Goal: Transaction & Acquisition: Purchase product/service

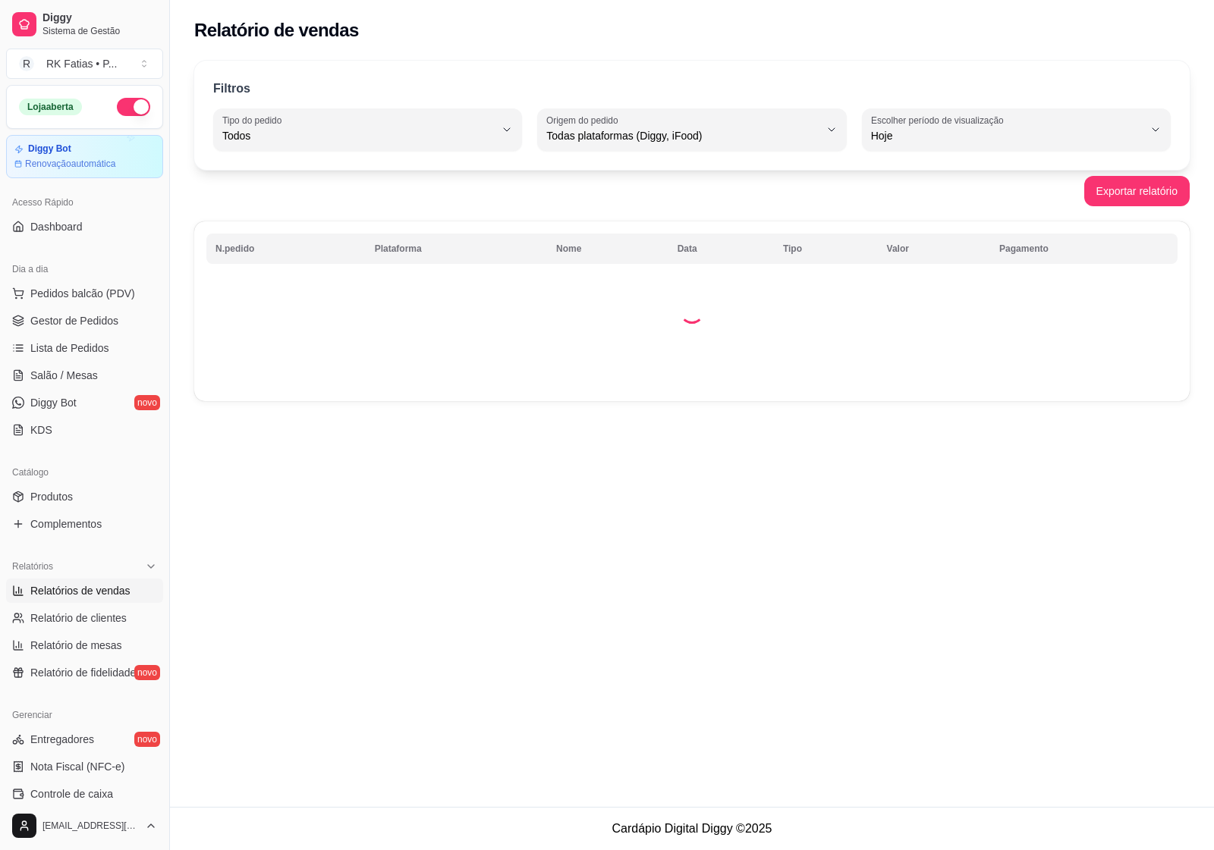
select select "ALL"
select select "0"
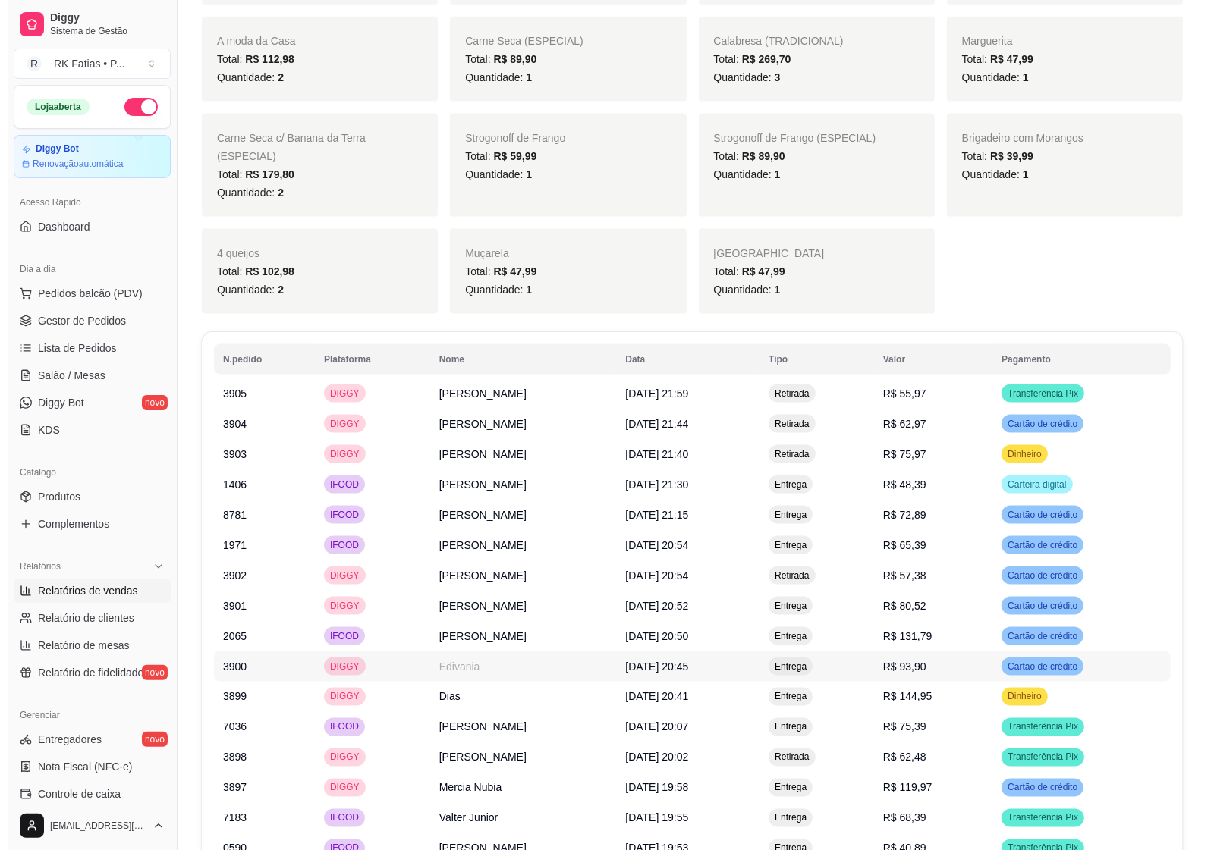
scroll to position [1802, 0]
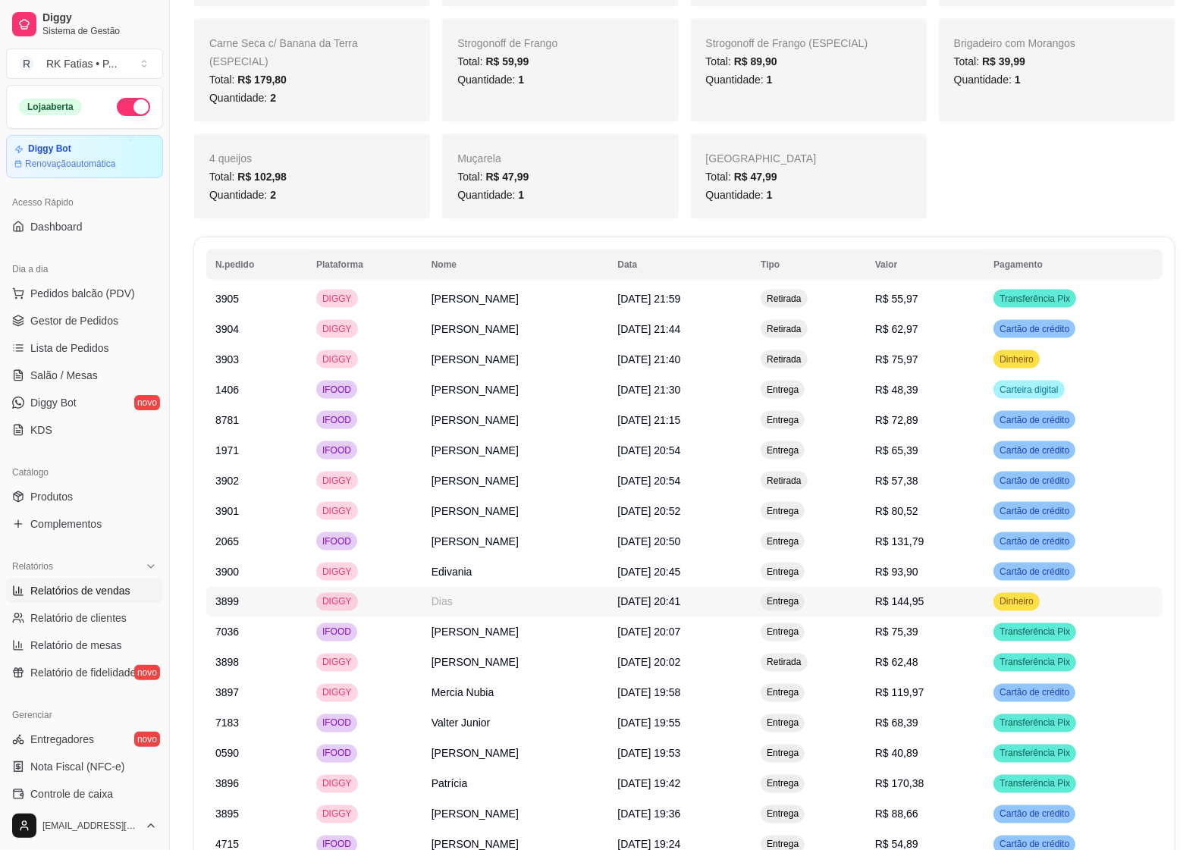
click at [448, 587] on td "Dias" at bounding box center [516, 602] width 187 height 30
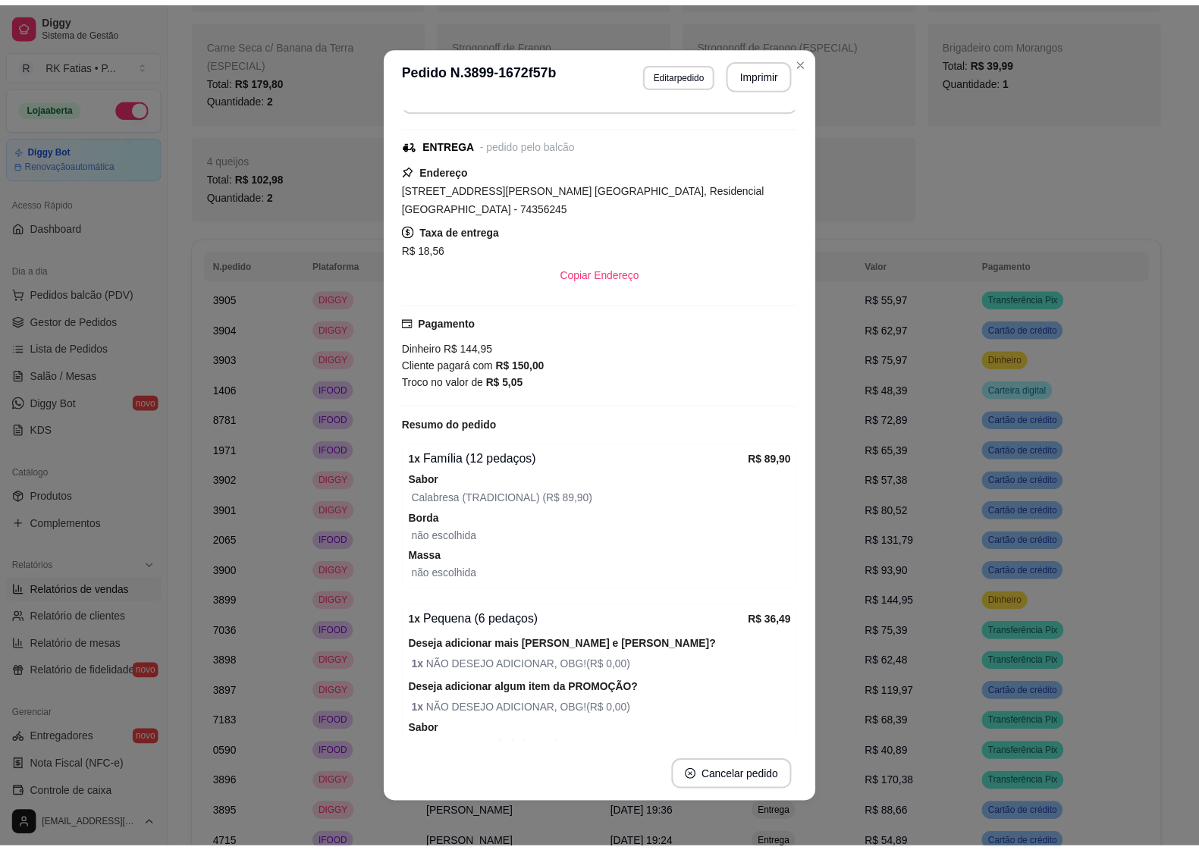
scroll to position [107, 0]
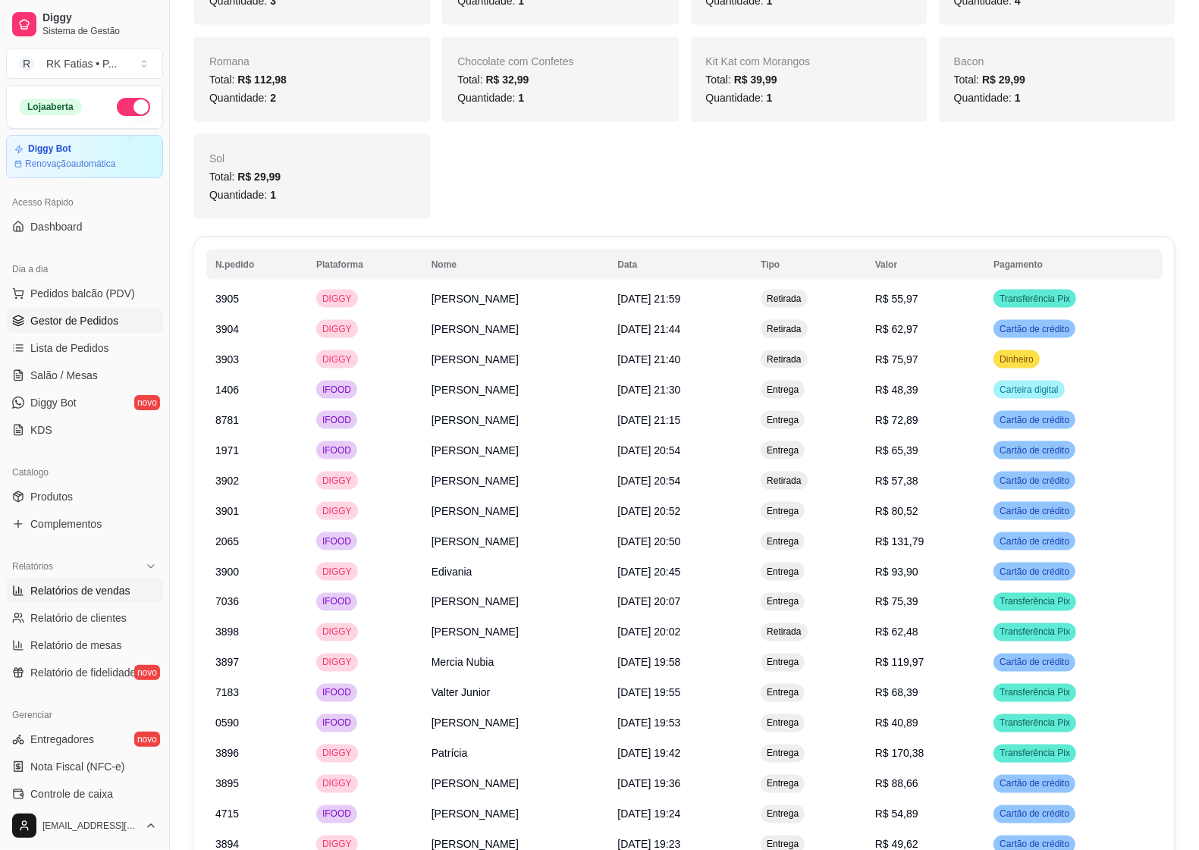
click at [36, 326] on span "Gestor de Pedidos" at bounding box center [74, 320] width 88 height 15
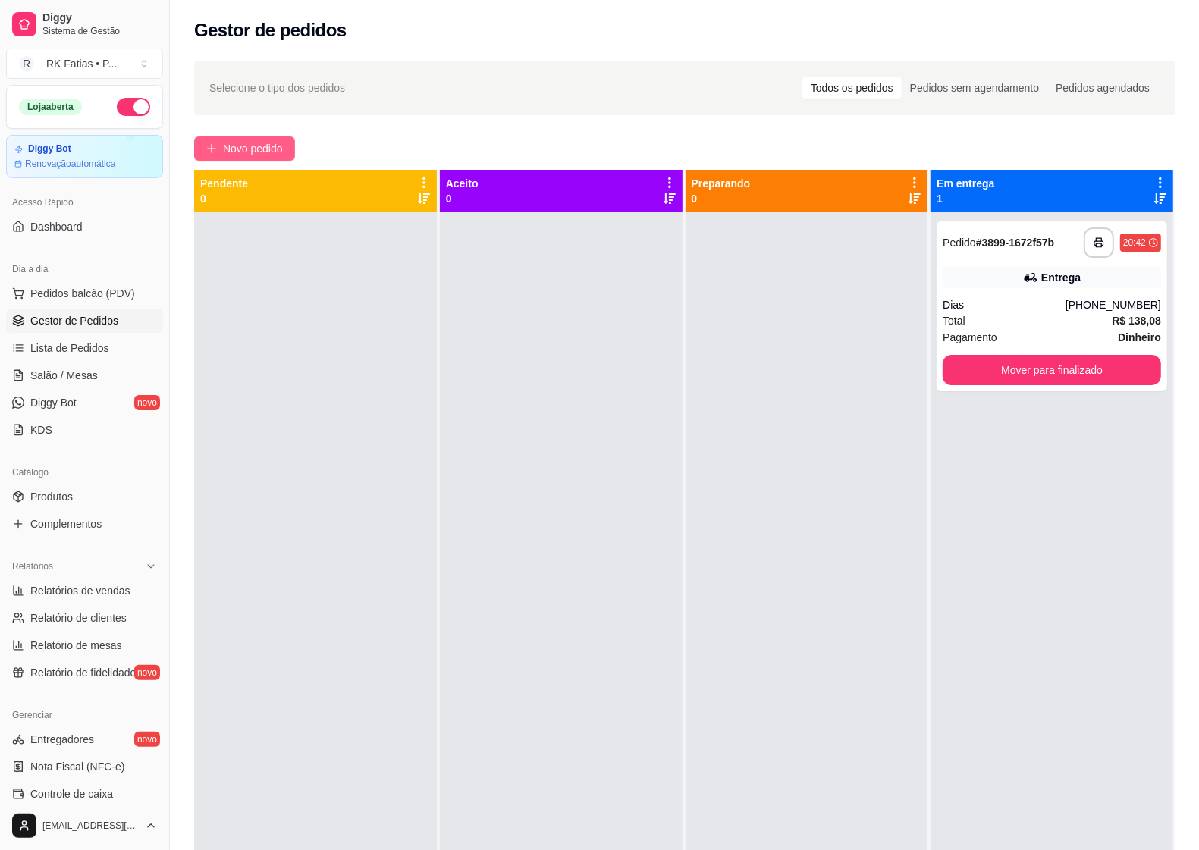
click at [251, 150] on span "Novo pedido" at bounding box center [253, 148] width 60 height 17
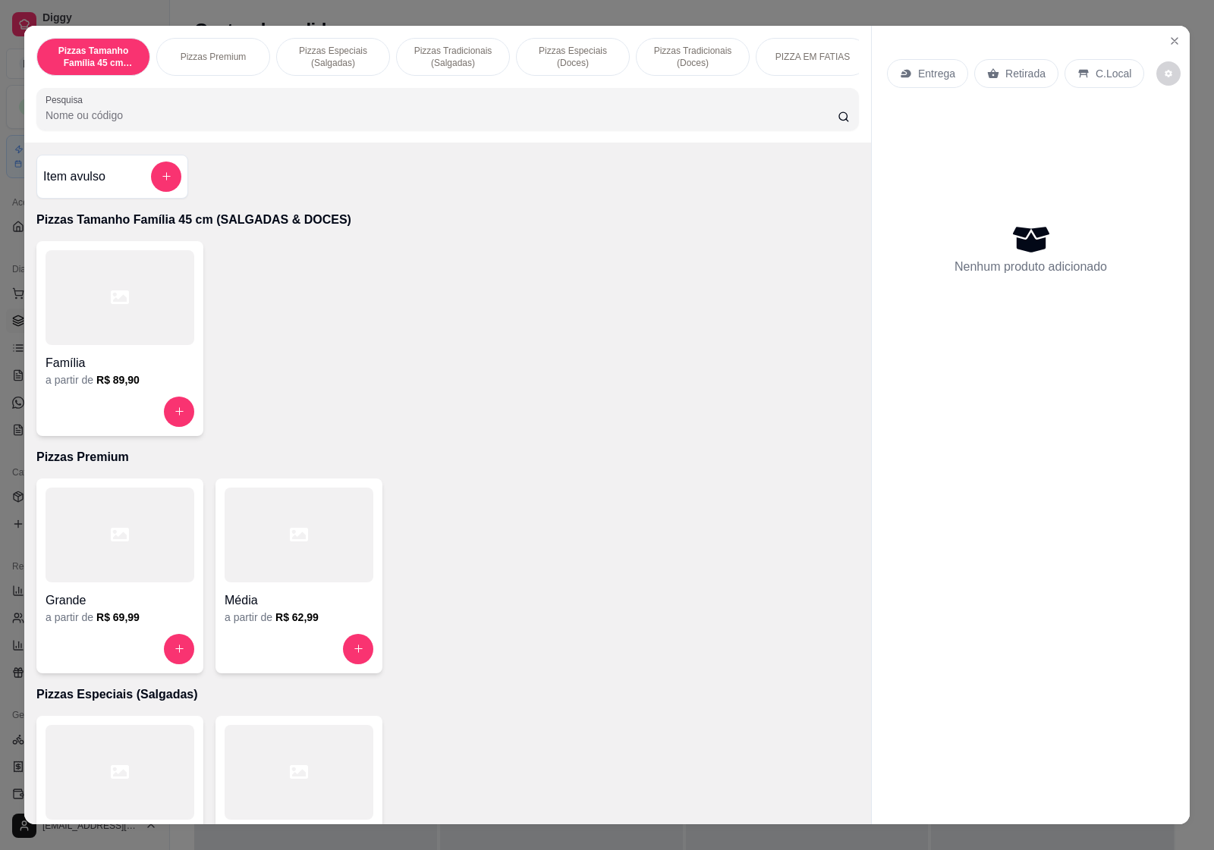
click at [284, 578] on div at bounding box center [299, 535] width 149 height 95
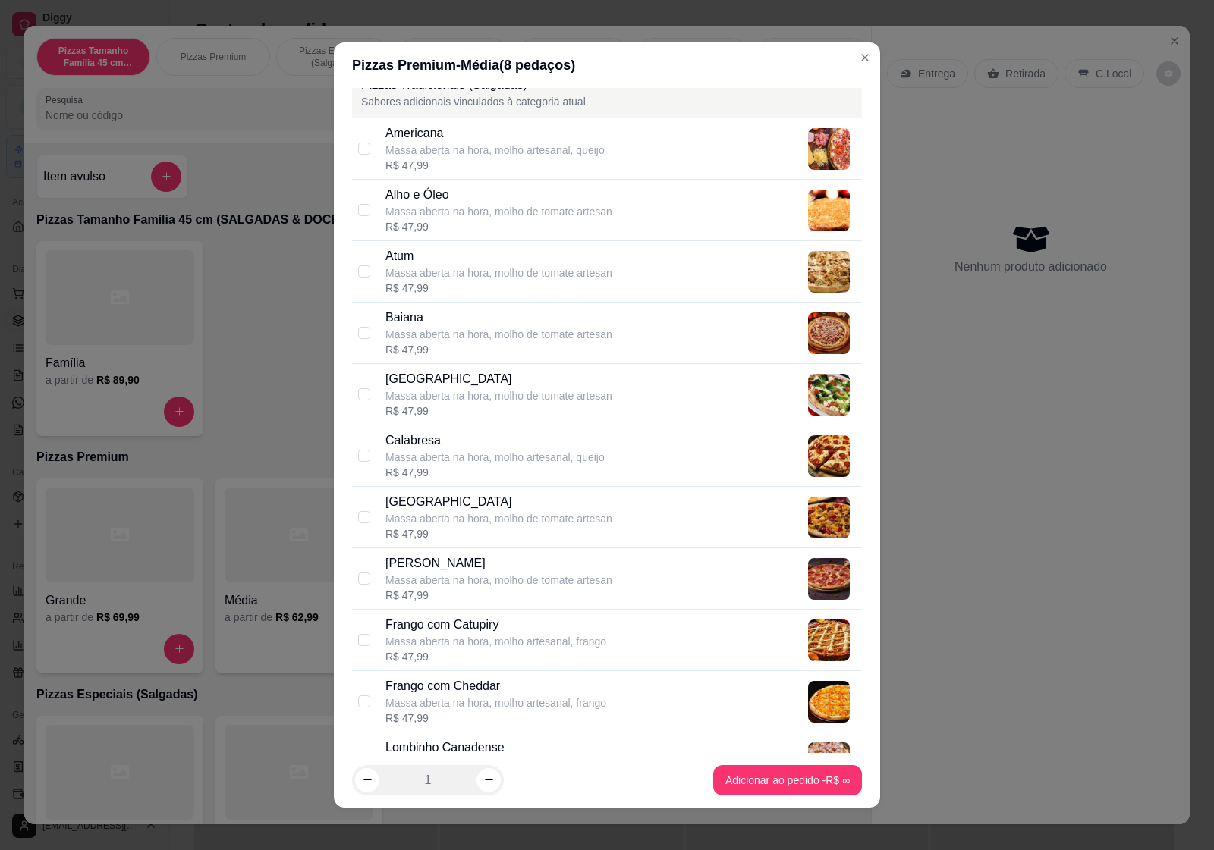
scroll to position [379, 0]
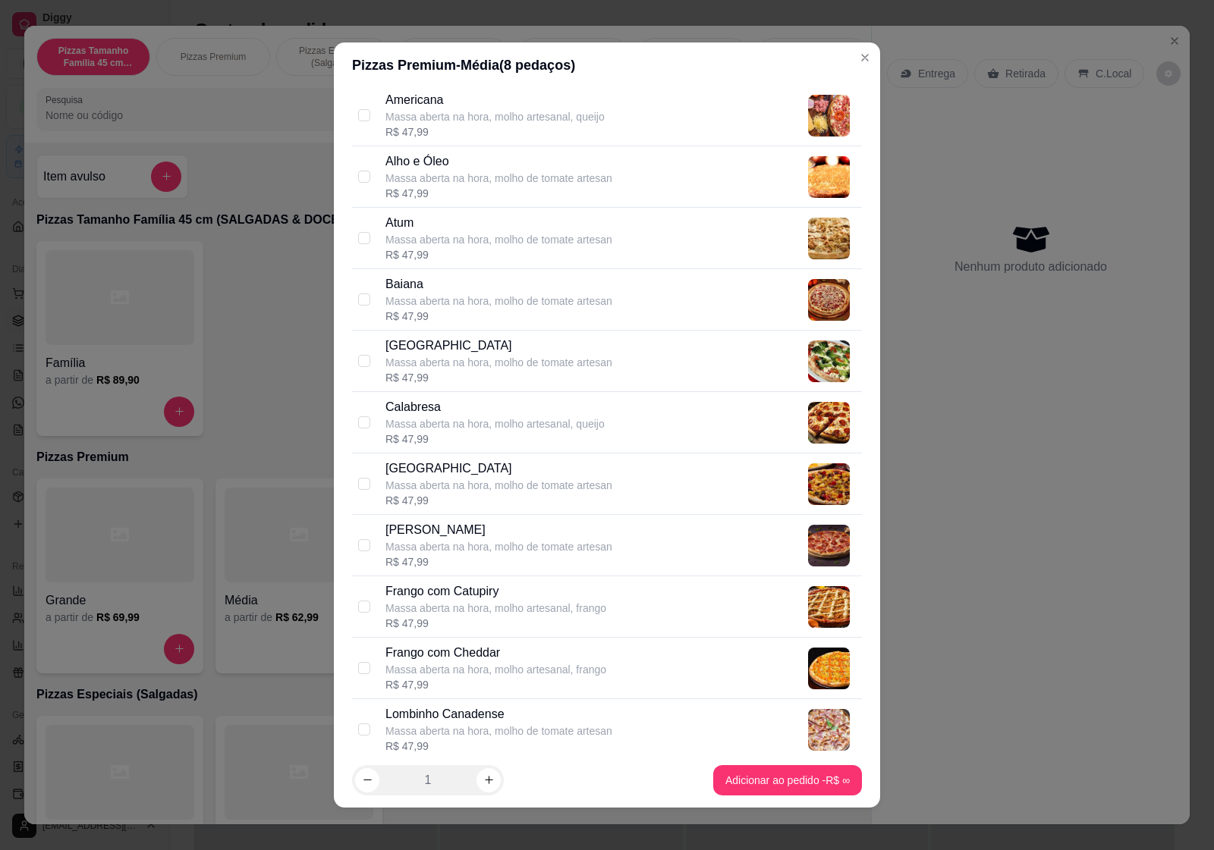
click at [438, 417] on div "Massa aberta na hora, molho artesanal, queijo" at bounding box center [494, 423] width 219 height 15
checkbox input "true"
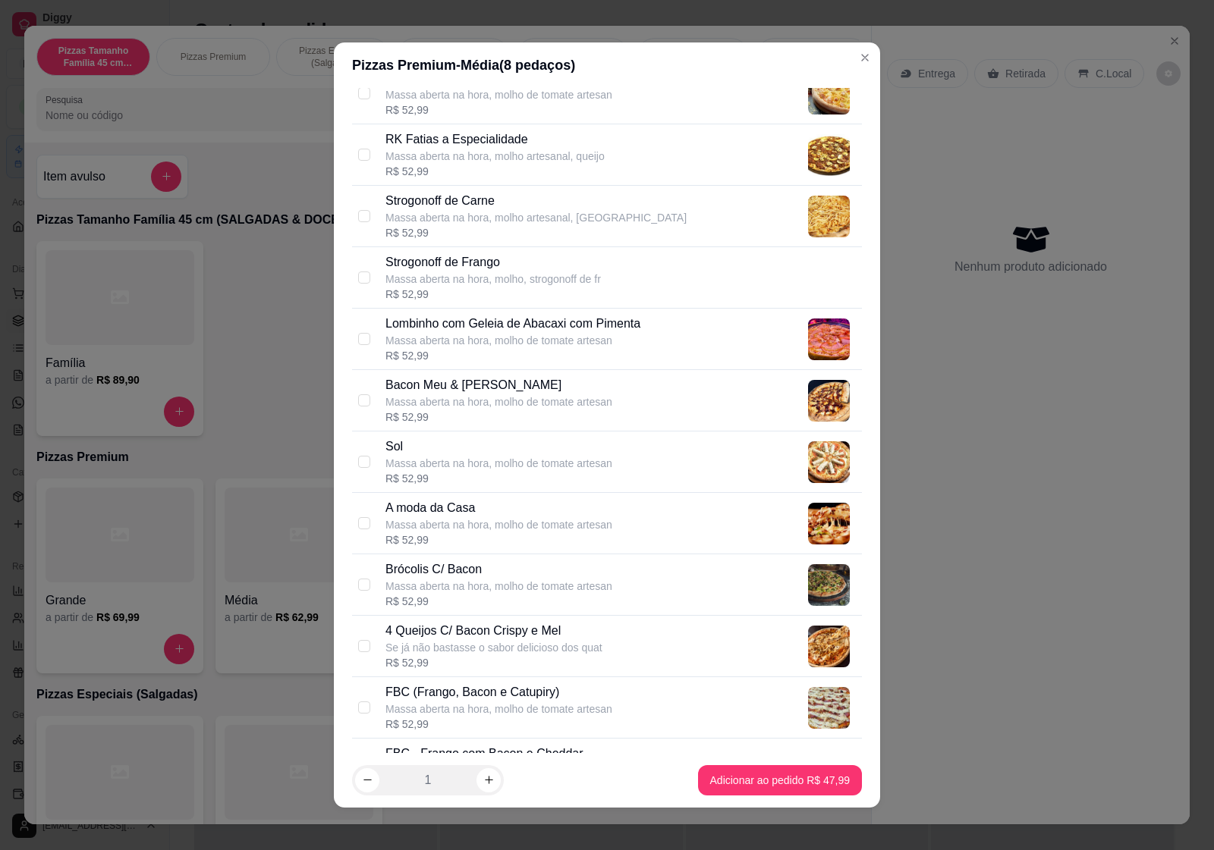
scroll to position [1896, 0]
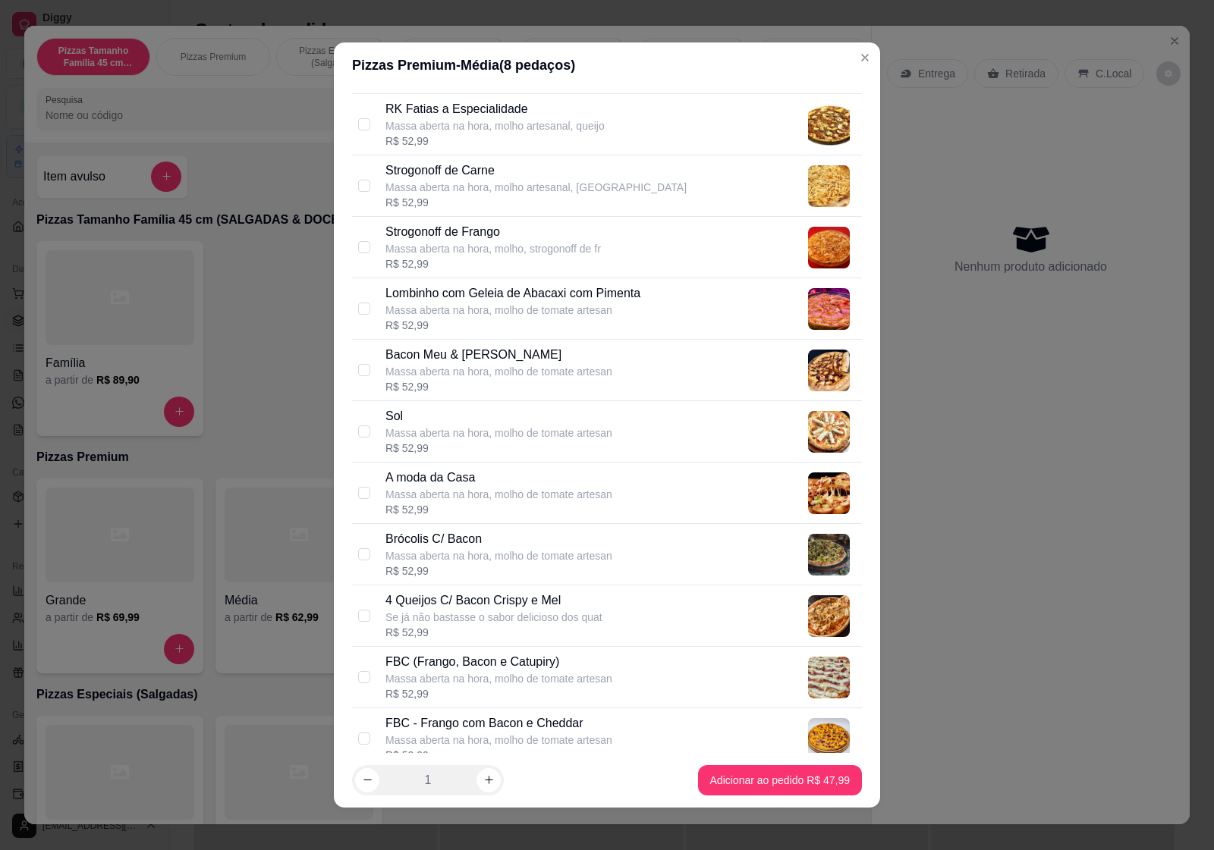
click at [501, 487] on div "A moda da Casa" at bounding box center [498, 478] width 227 height 18
checkbox input "true"
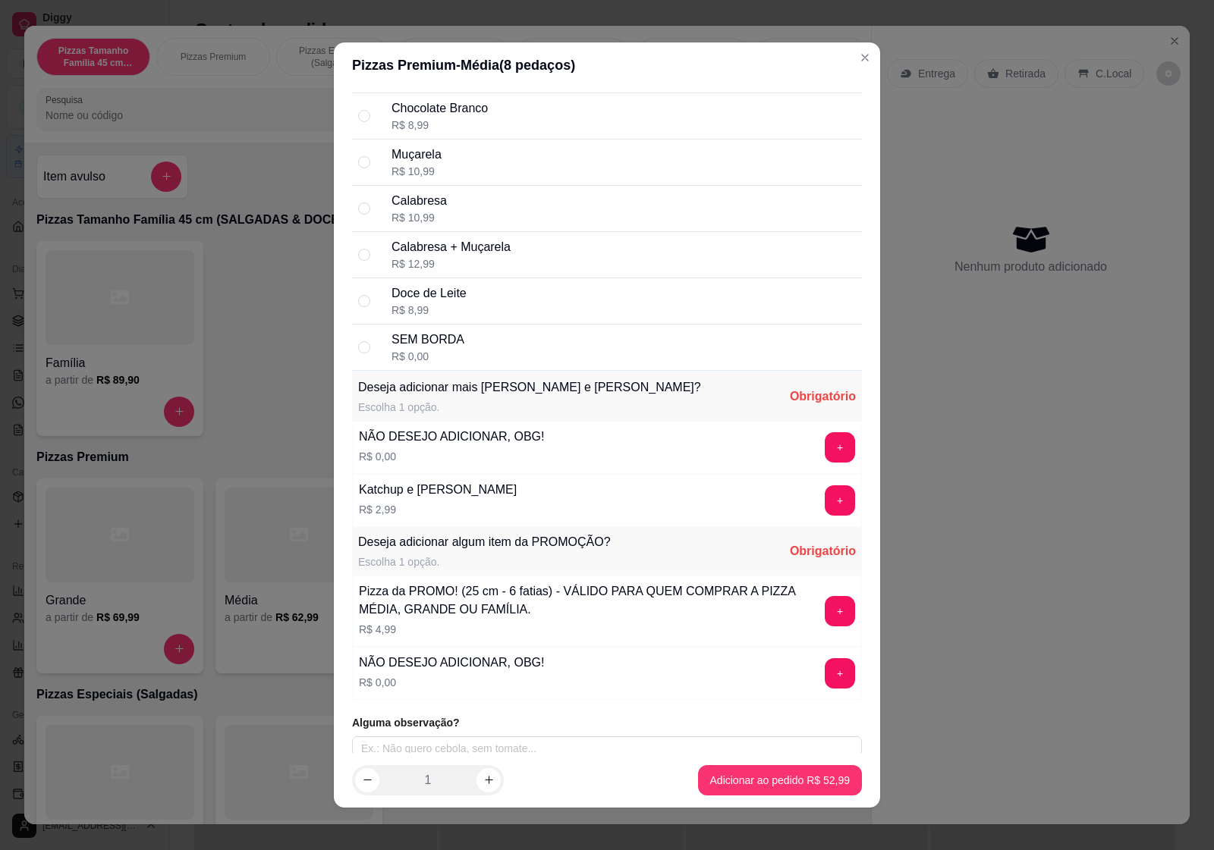
scroll to position [3816, 0]
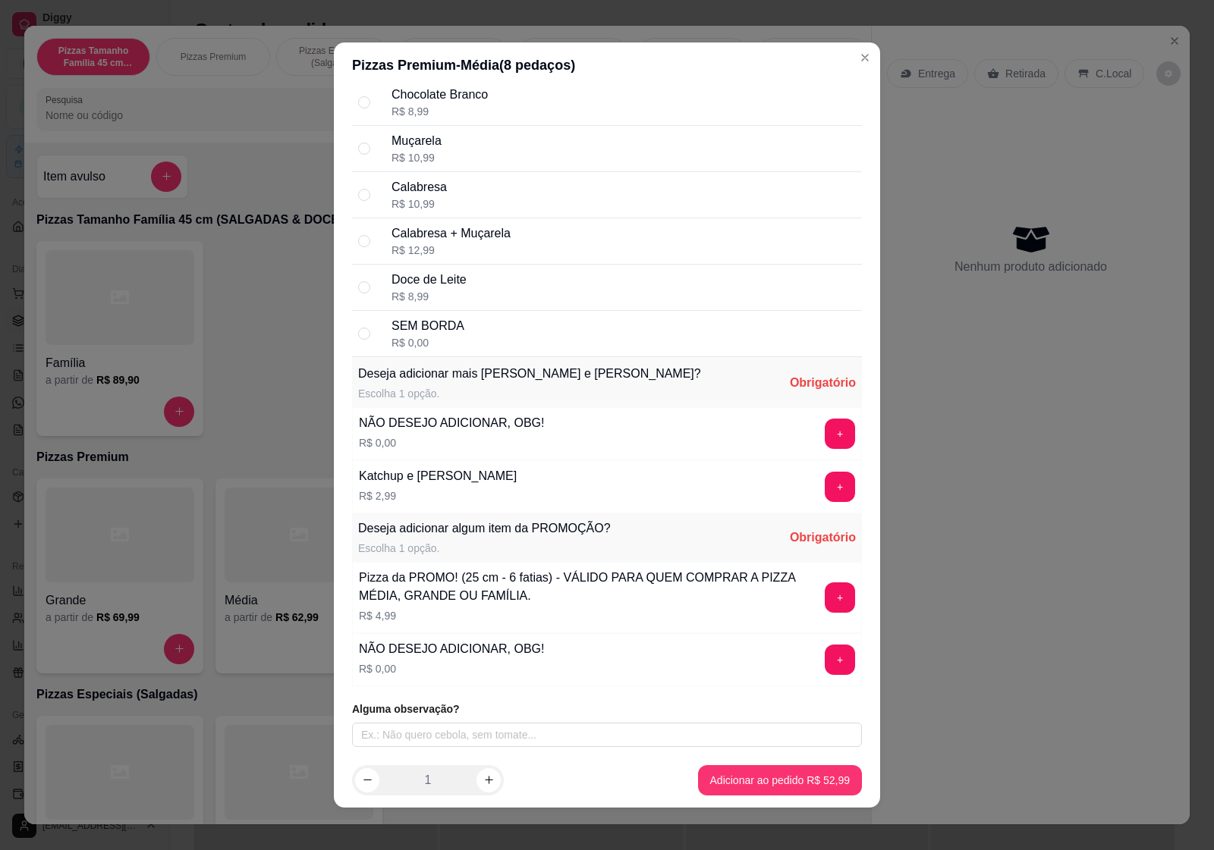
click at [509, 317] on div "SEM BORDA R$ 0,00" at bounding box center [623, 333] width 464 height 33
radio input "true"
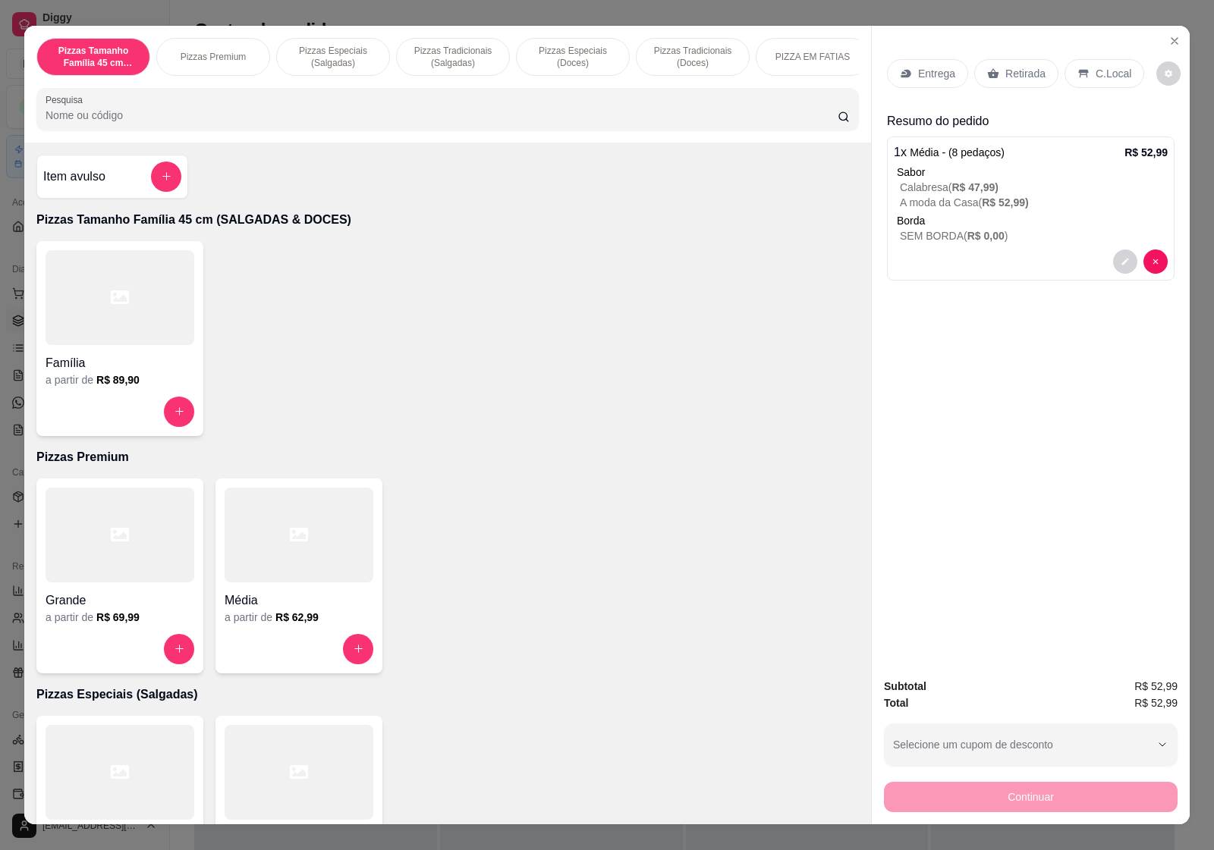
click at [922, 66] on p "Entrega" at bounding box center [936, 73] width 37 height 15
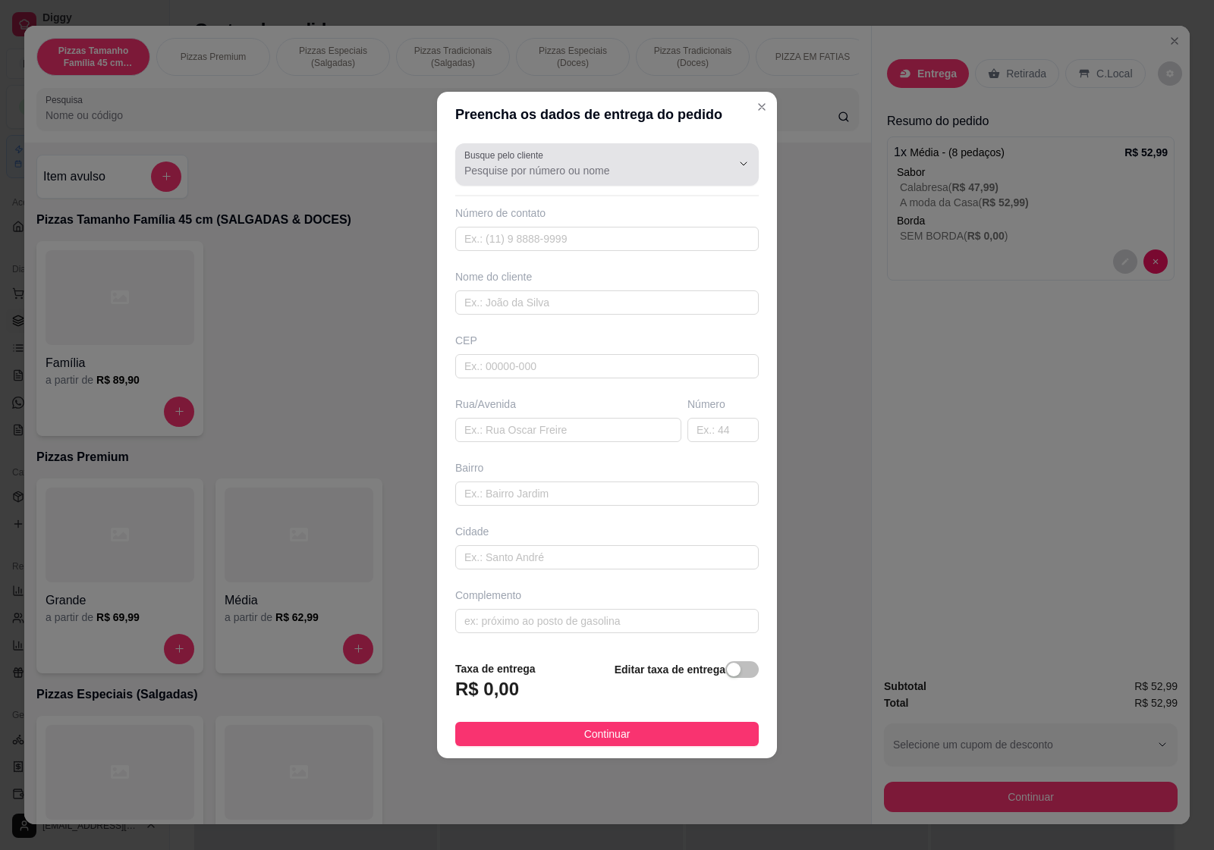
click at [612, 183] on div "Busque pelo cliente" at bounding box center [606, 164] width 303 height 42
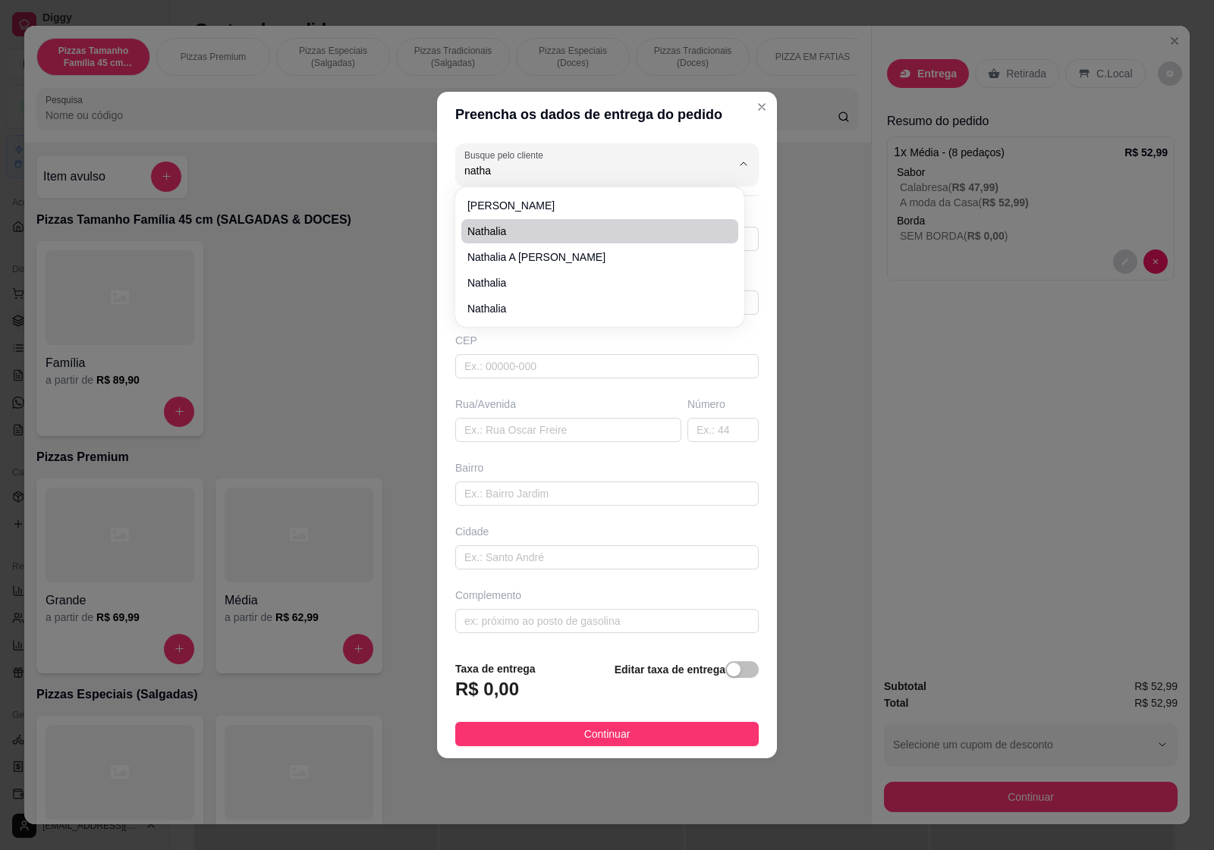
click at [545, 231] on span "Nathalia" at bounding box center [592, 231] width 250 height 15
type input "Nathalia"
type input "6282618400"
type input "Nathalia"
type input "74947660"
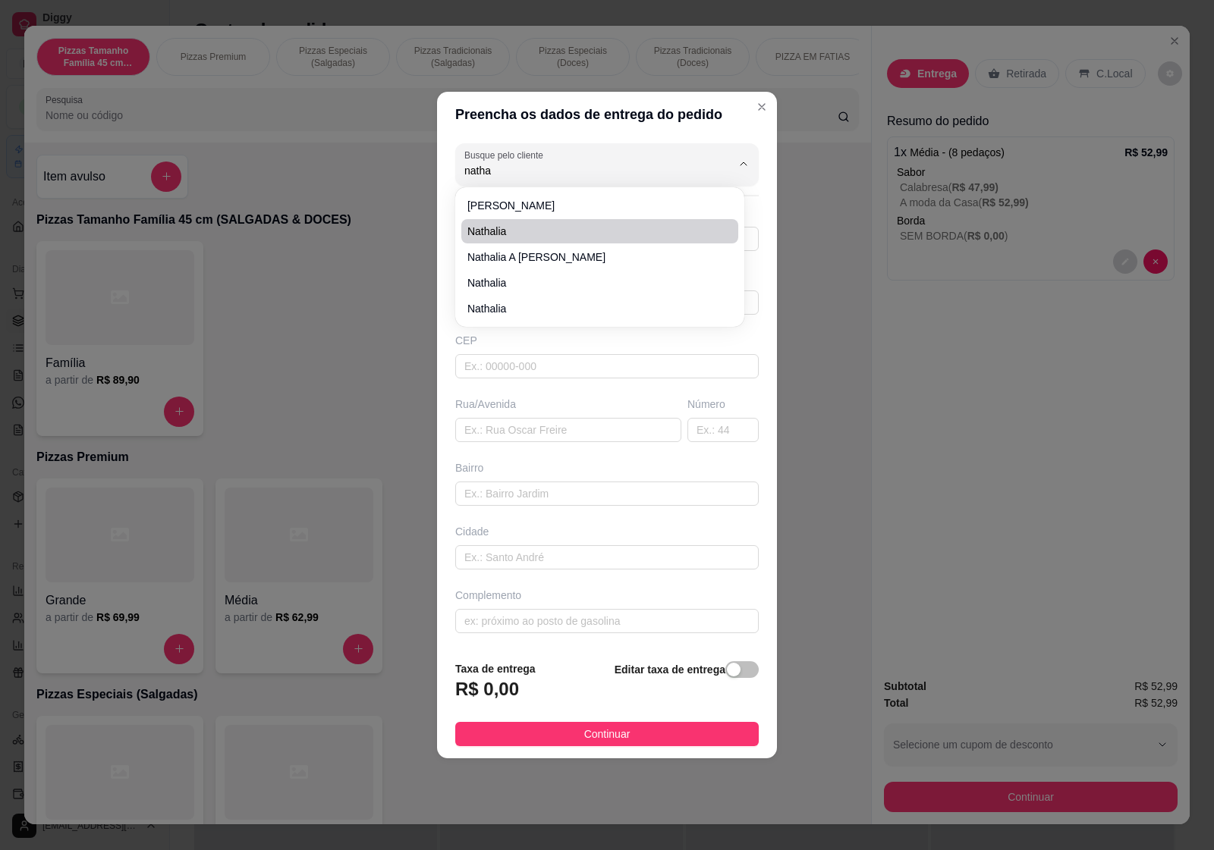
type input "[GEOGRAPHIC_DATA]"
type input "1"
type input "Setor Aeroporto Sul - 2ª Etapa"
type input "Aparecida de Goiânia"
type input "[STREET_ADDRESS]"
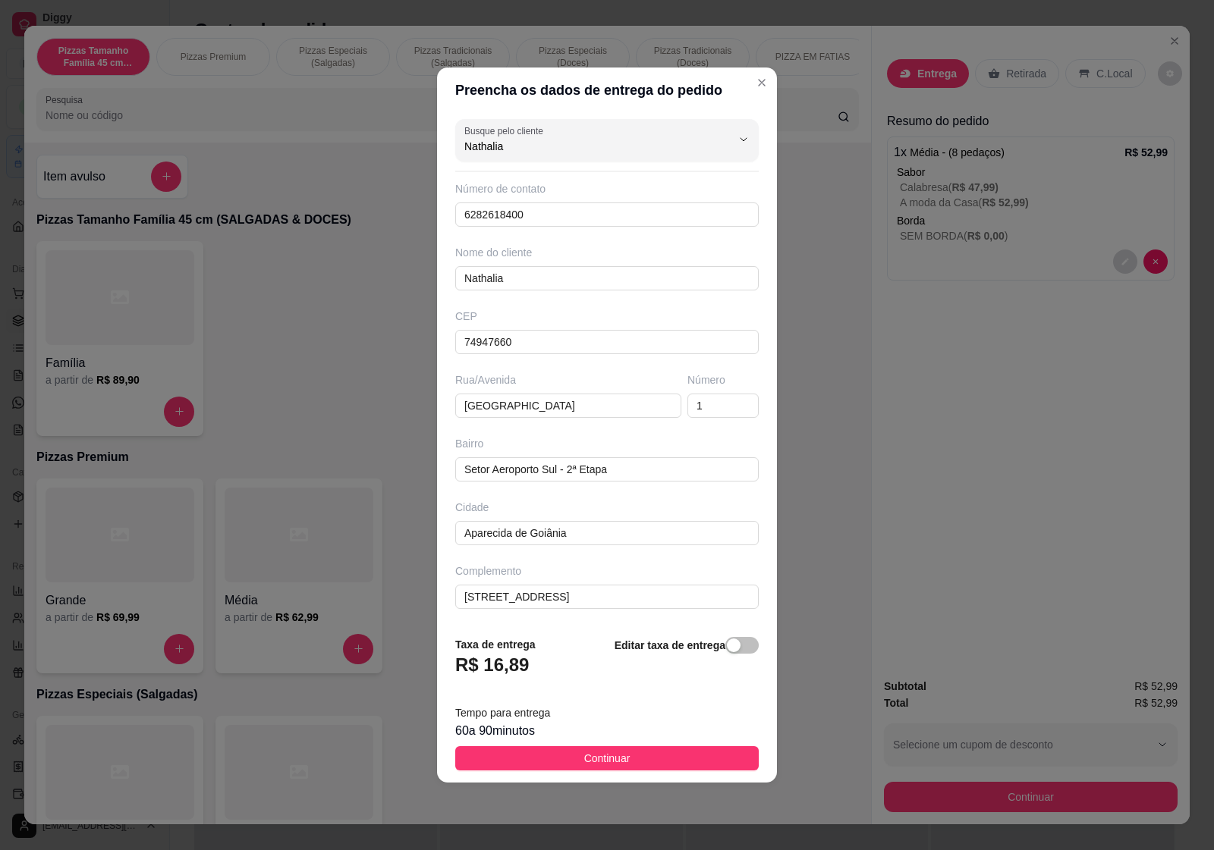
type input "Nathalia"
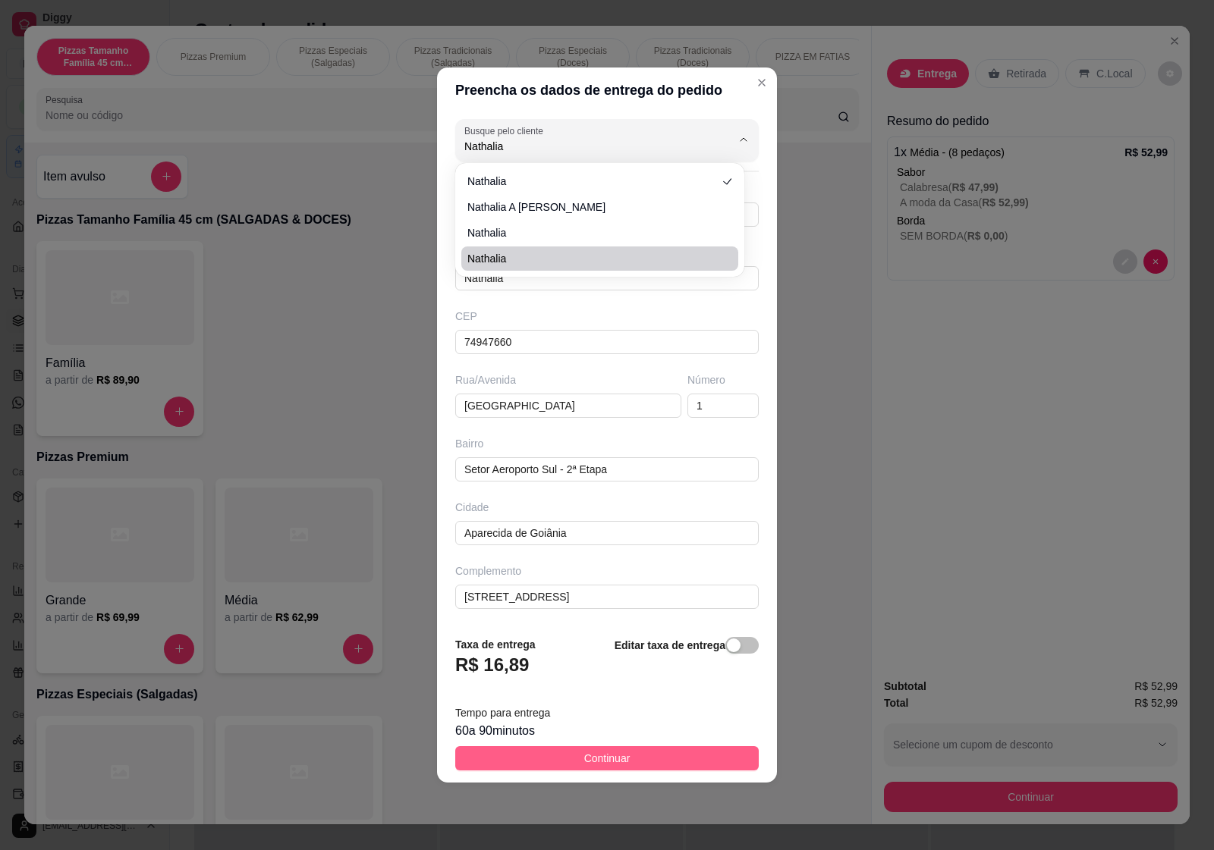
click at [612, 759] on span "Continuar" at bounding box center [607, 758] width 46 height 17
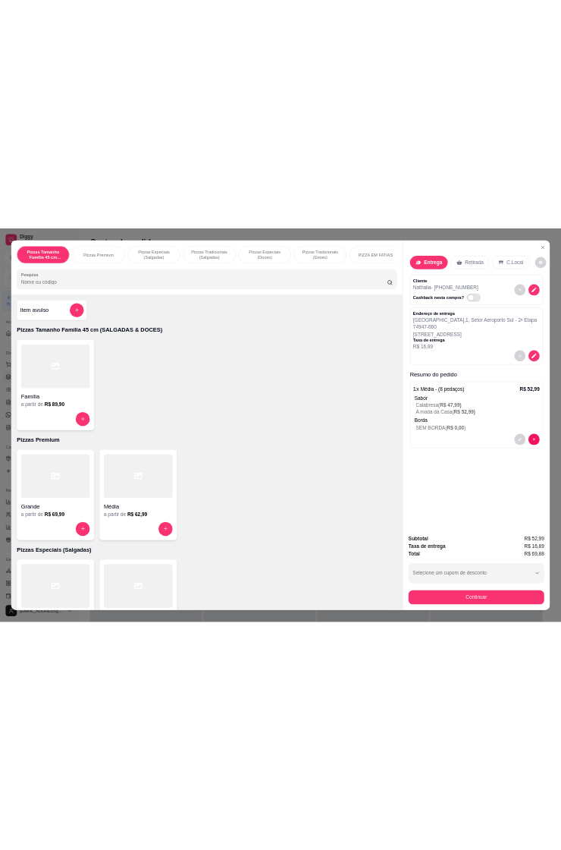
scroll to position [30, 0]
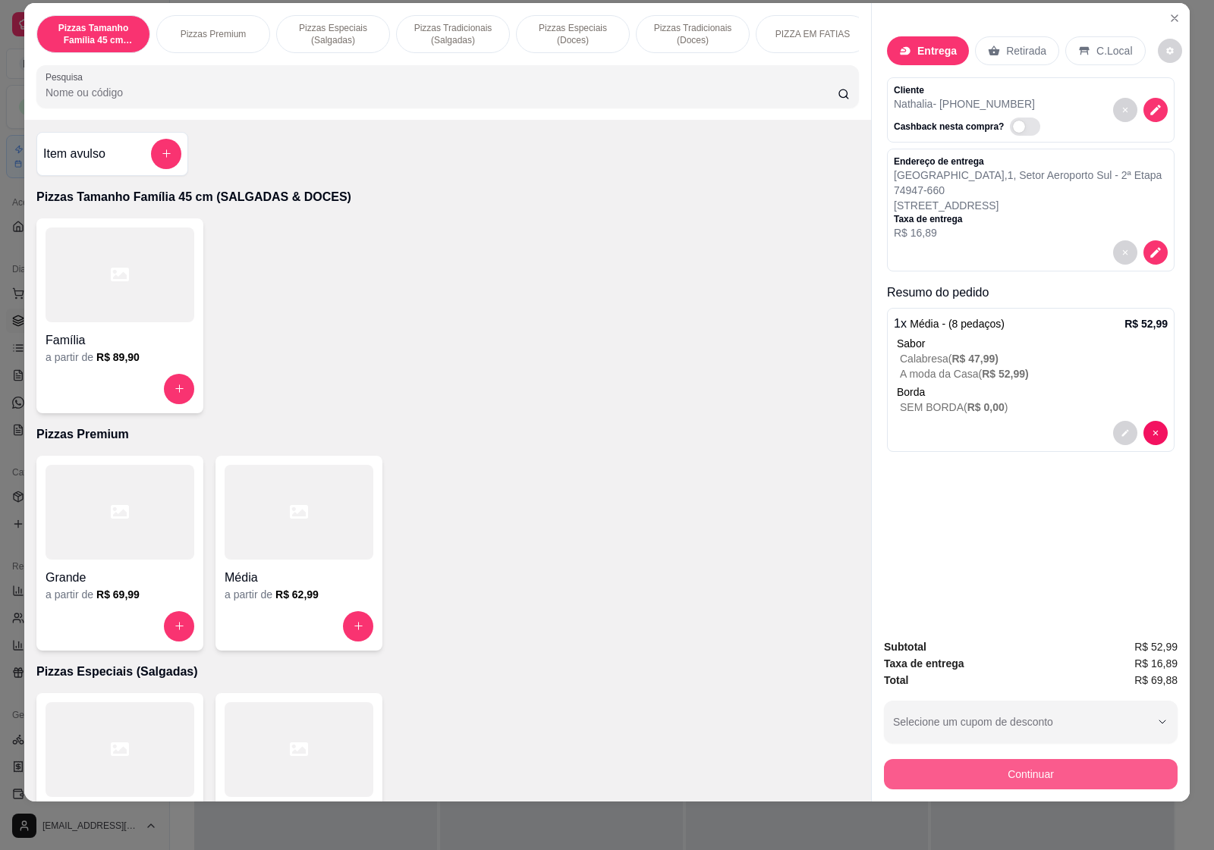
click at [950, 759] on button "Continuar" at bounding box center [1031, 774] width 294 height 30
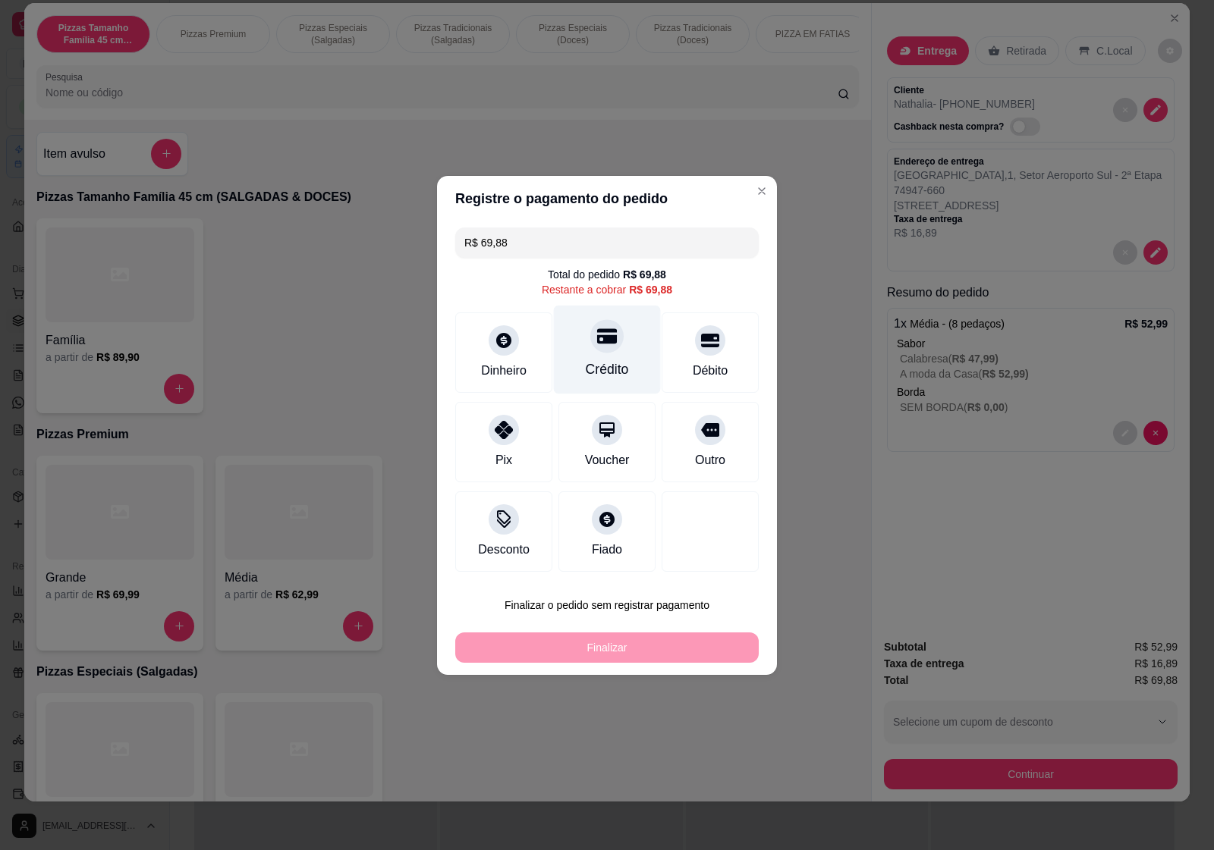
click at [605, 340] on icon at bounding box center [607, 335] width 20 height 15
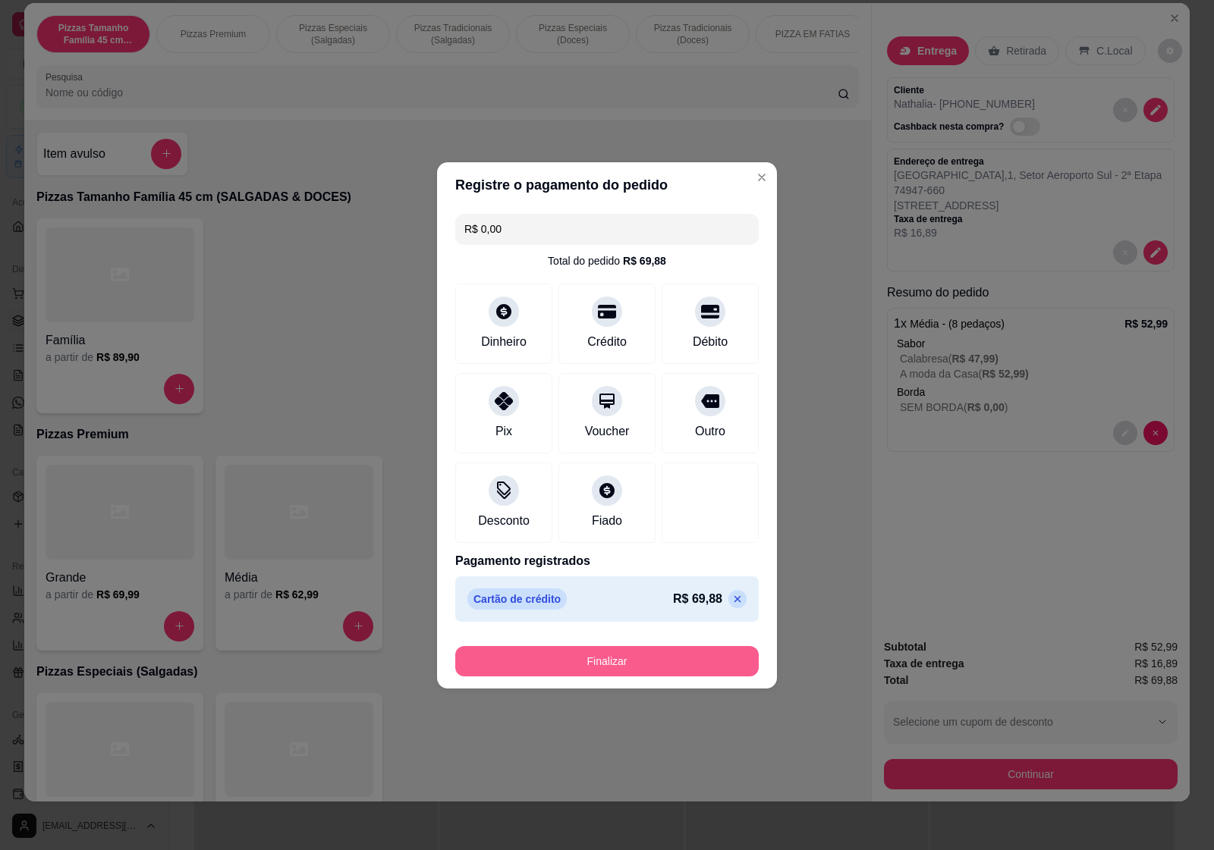
click at [661, 668] on button "Finalizar" at bounding box center [606, 661] width 303 height 30
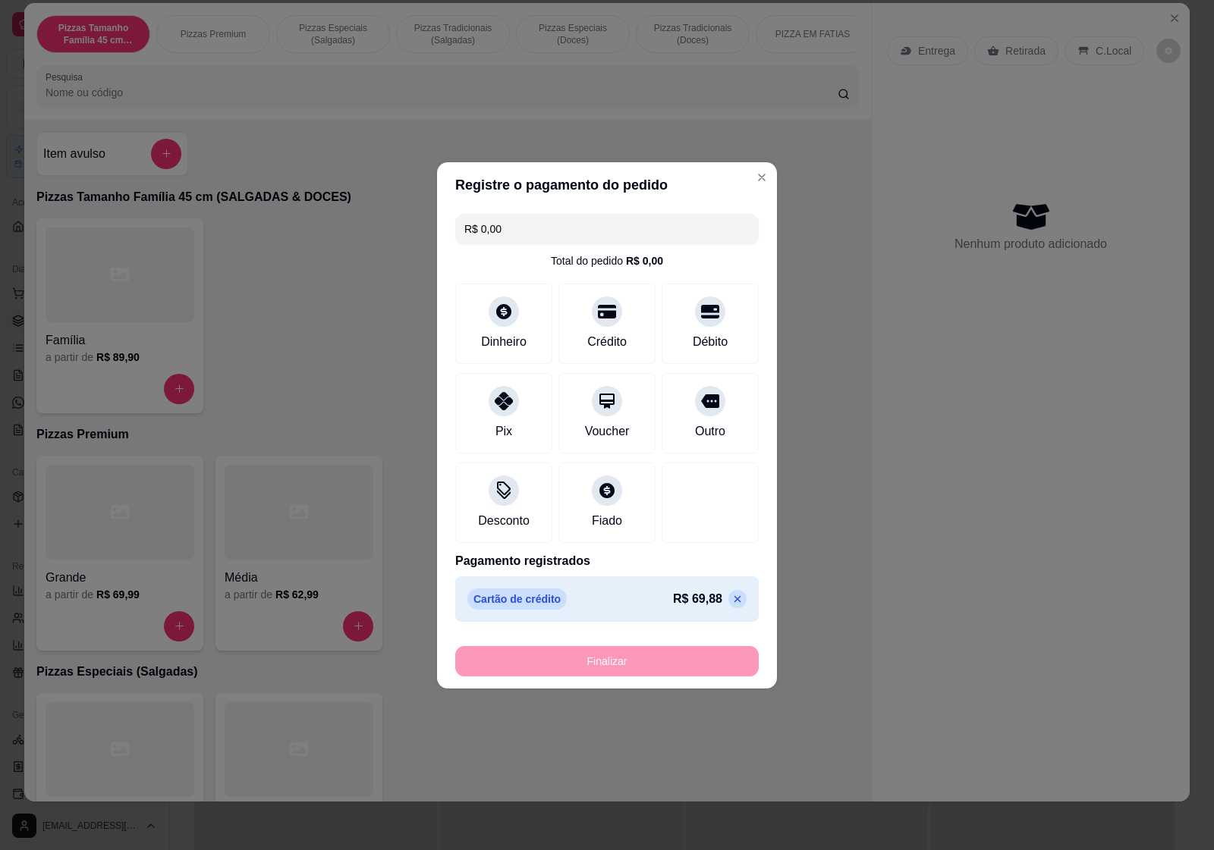
type input "-R$ 69,88"
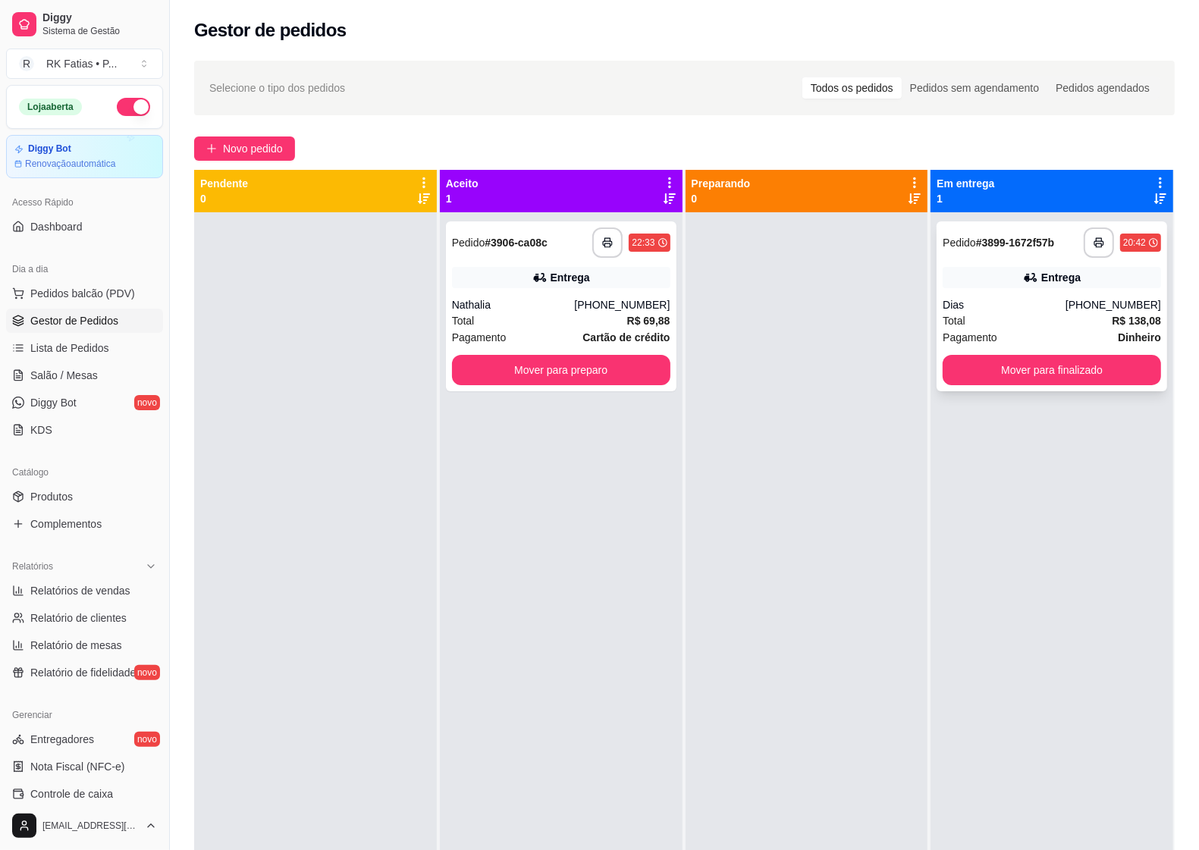
click at [1066, 302] on div "Dias" at bounding box center [1004, 304] width 123 height 15
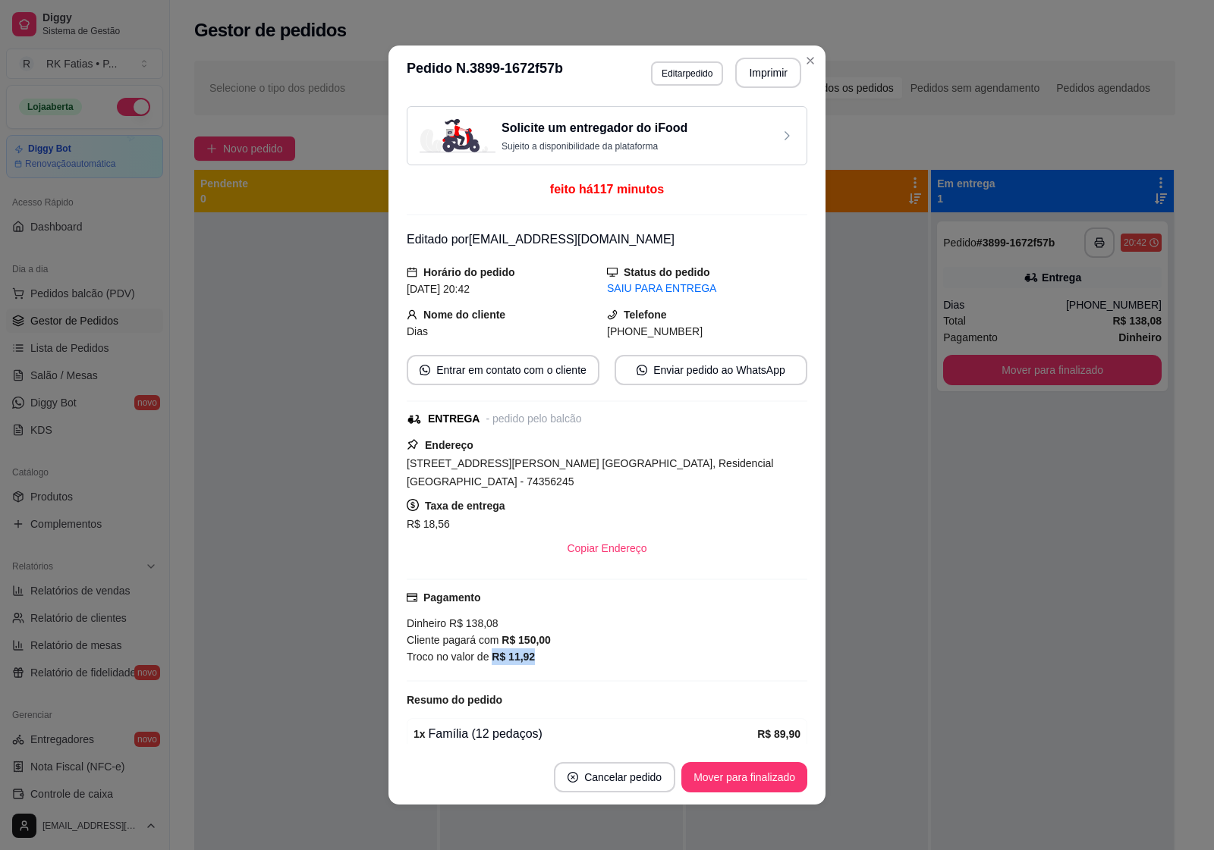
drag, startPoint x: 483, startPoint y: 642, endPoint x: 558, endPoint y: 641, distance: 75.1
click at [558, 649] on div "Troco no valor de R$ 11,92" at bounding box center [607, 657] width 401 height 17
copy strong "R$ 11,92"
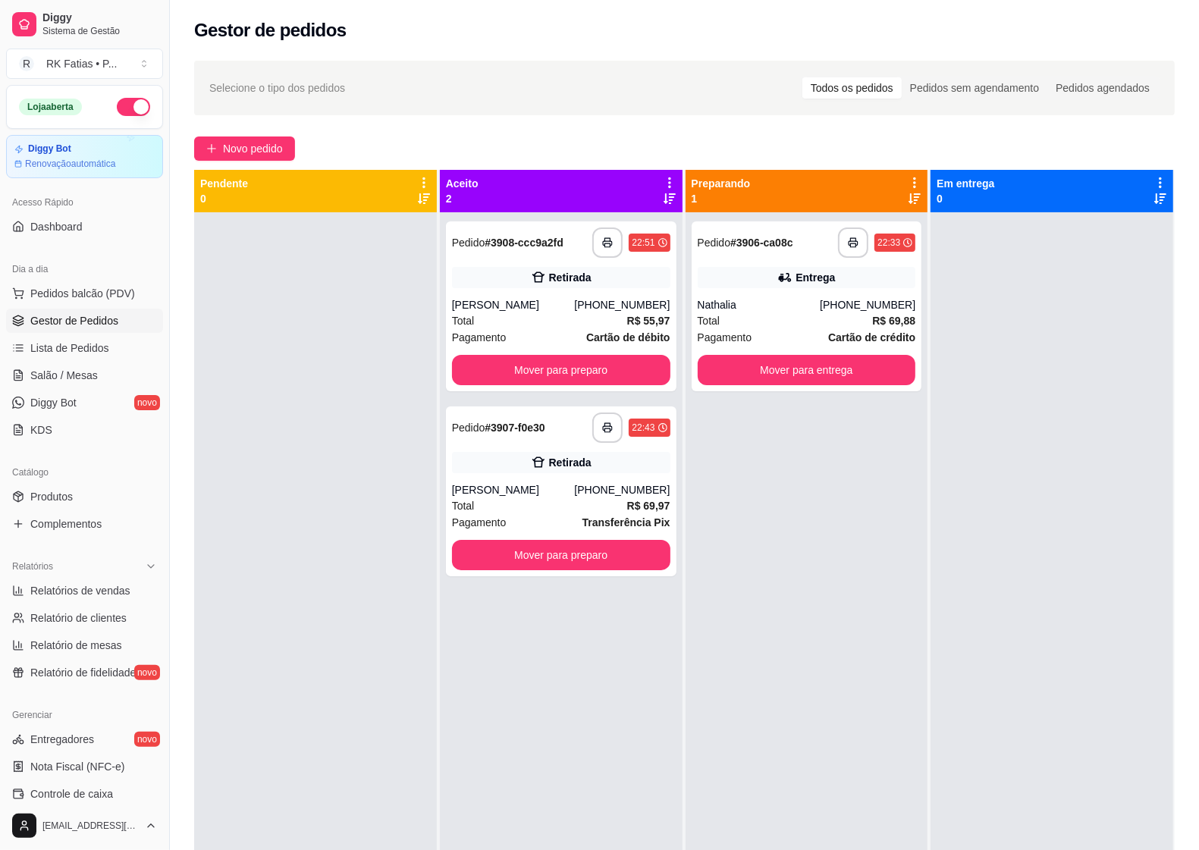
click at [293, 472] on div at bounding box center [315, 637] width 243 height 850
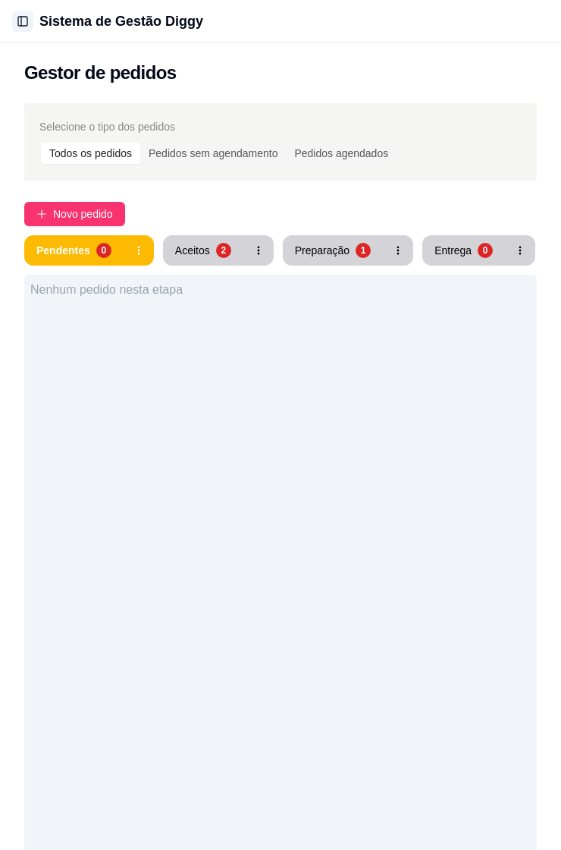
click at [24, 20] on button "Toggle Sidebar" at bounding box center [22, 21] width 21 height 21
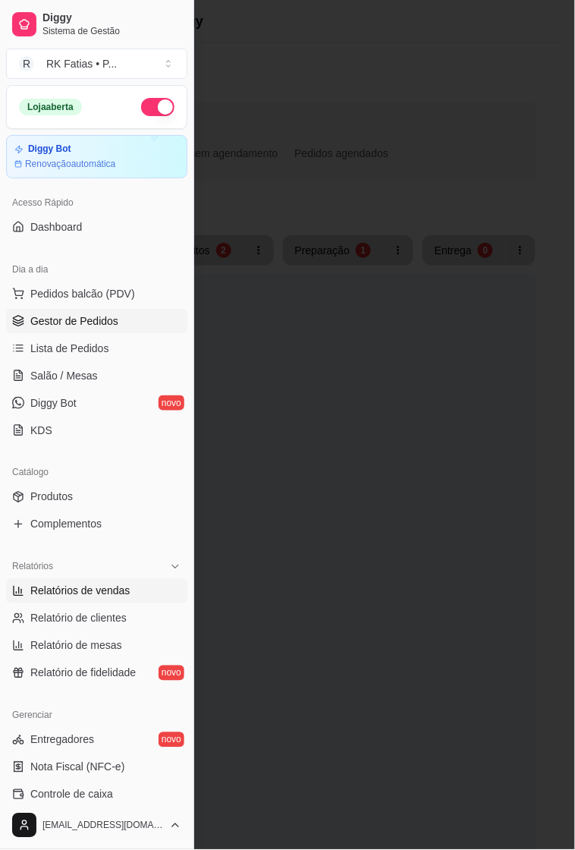
click at [86, 584] on span "Relatórios de vendas" at bounding box center [80, 590] width 100 height 15
select select "ALL"
select select "0"
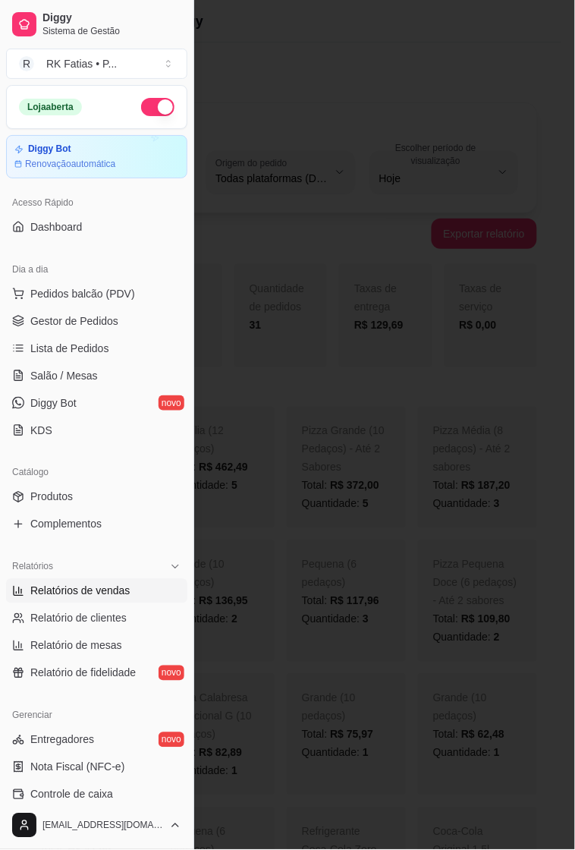
click at [406, 335] on div at bounding box center [287, 425] width 575 height 850
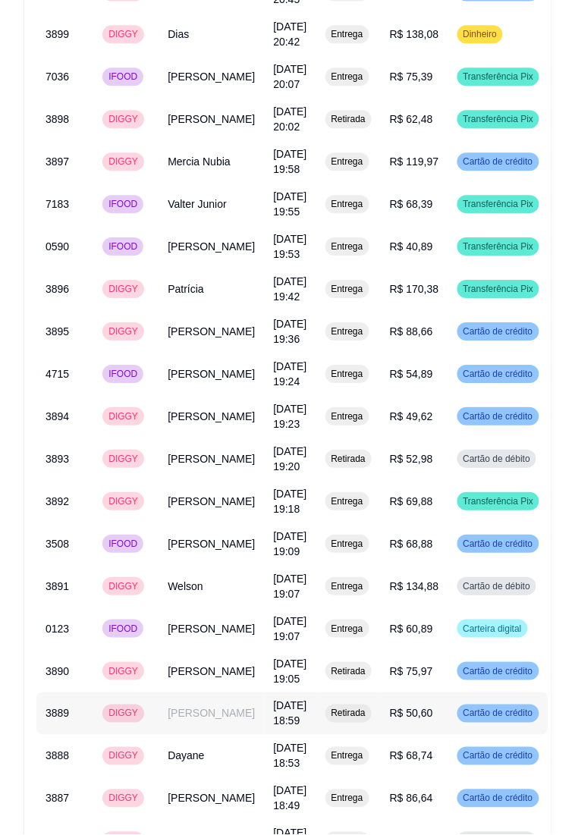
scroll to position [2866, 90]
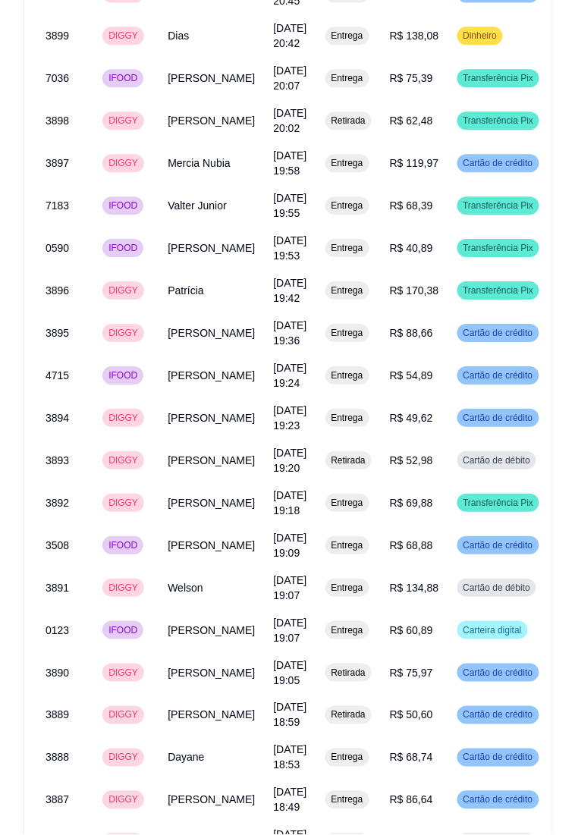
click at [0, 0] on span "Gestor de Pedidos" at bounding box center [0, 0] width 0 height 0
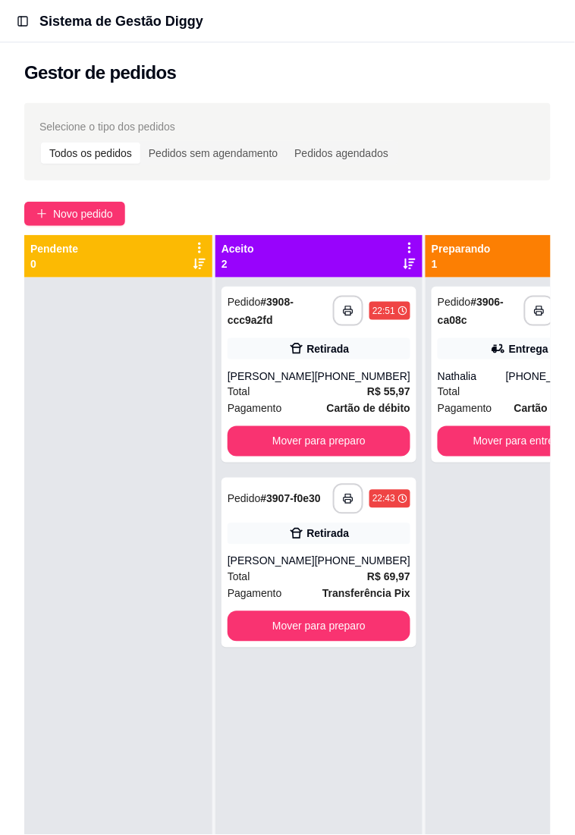
scroll to position [0, 93]
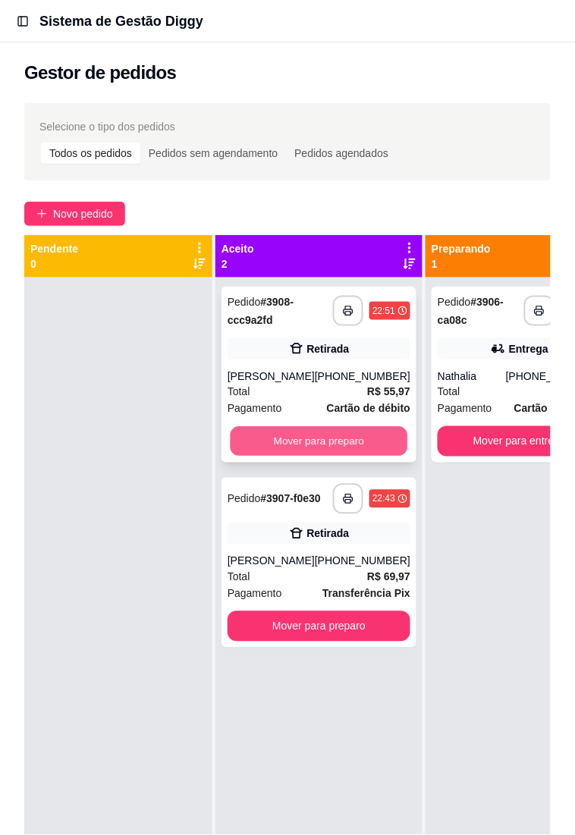
click at [407, 427] on button "Mover para preparo" at bounding box center [320, 442] width 178 height 30
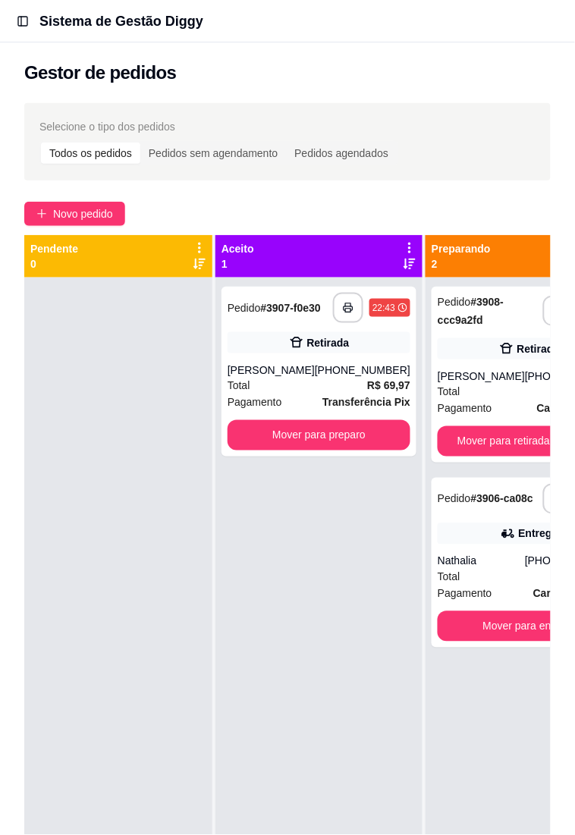
scroll to position [0, 169]
click at [455, 612] on button "Mover para entrega" at bounding box center [530, 627] width 178 height 30
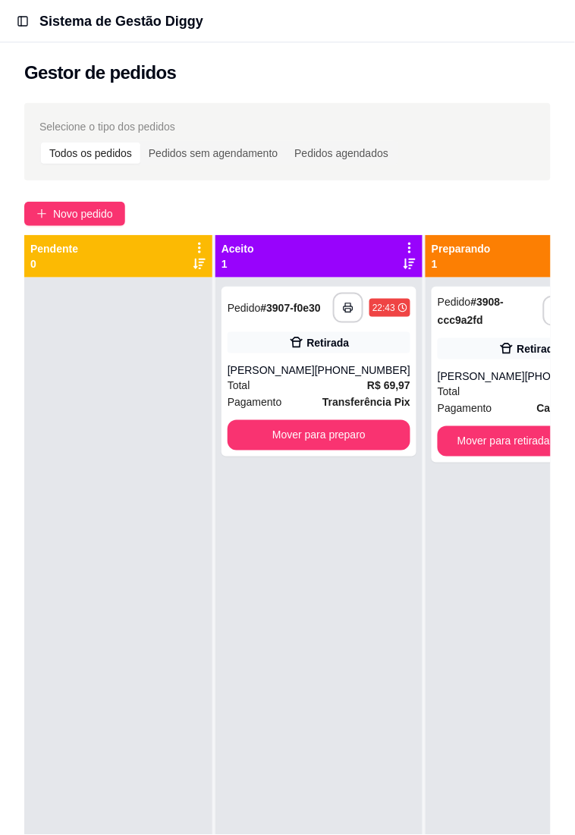
scroll to position [0, 0]
click at [0, 0] on span "Relatórios de vendas" at bounding box center [0, 0] width 0 height 0
select select "ALL"
select select "0"
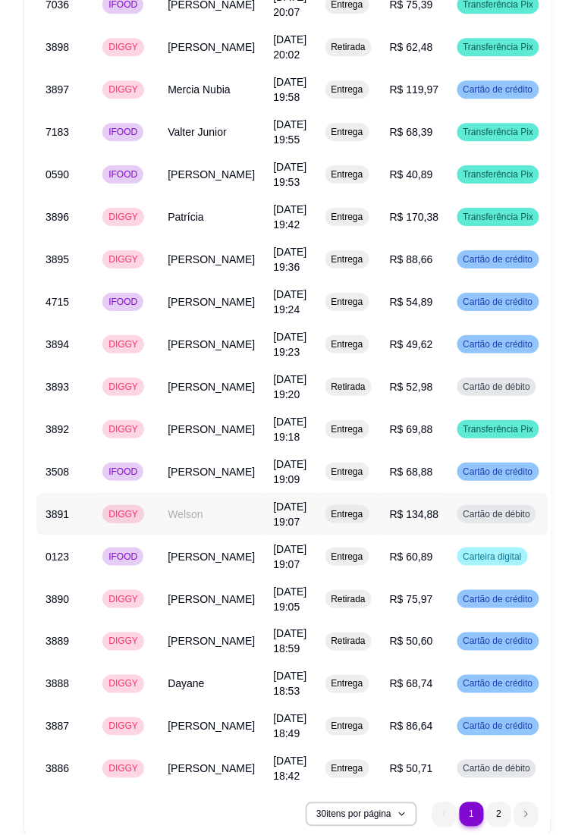
scroll to position [2750, 47]
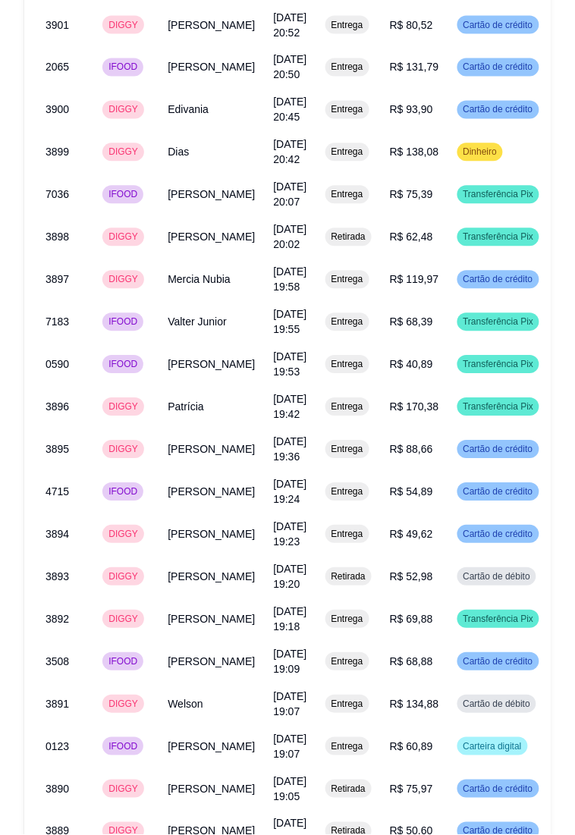
click at [0, 0] on link "Dashboard" at bounding box center [0, 0] width 0 height 0
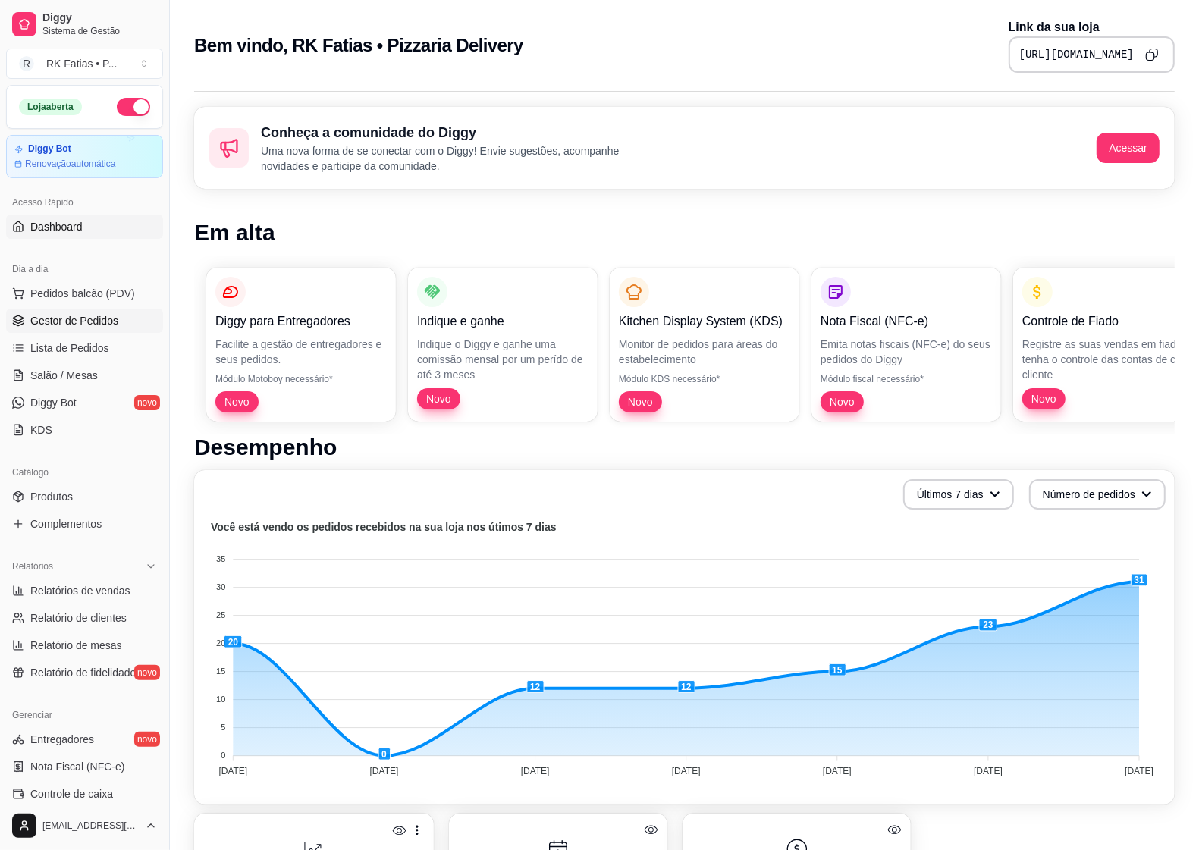
click at [61, 311] on link "Gestor de Pedidos" at bounding box center [84, 321] width 157 height 24
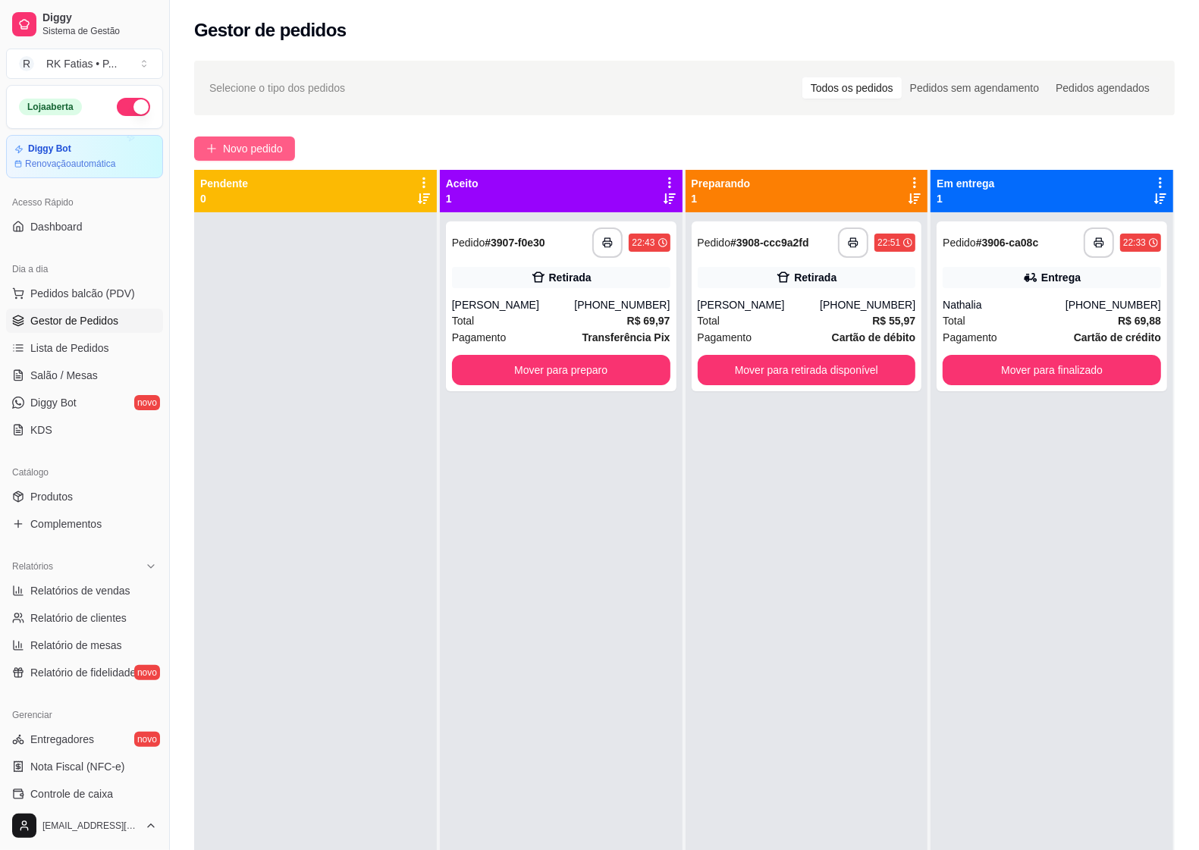
click at [250, 152] on span "Novo pedido" at bounding box center [253, 148] width 60 height 17
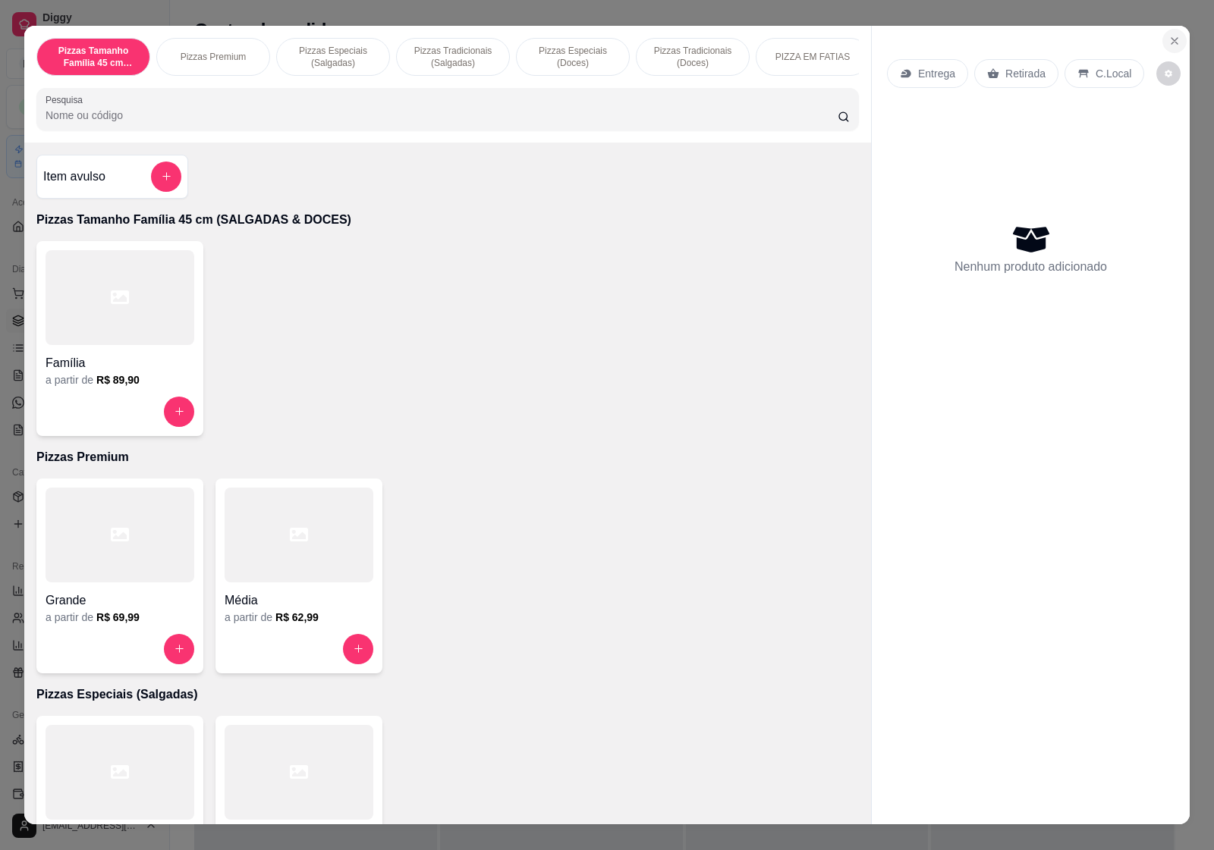
click at [1174, 35] on button "Close" at bounding box center [1174, 41] width 24 height 24
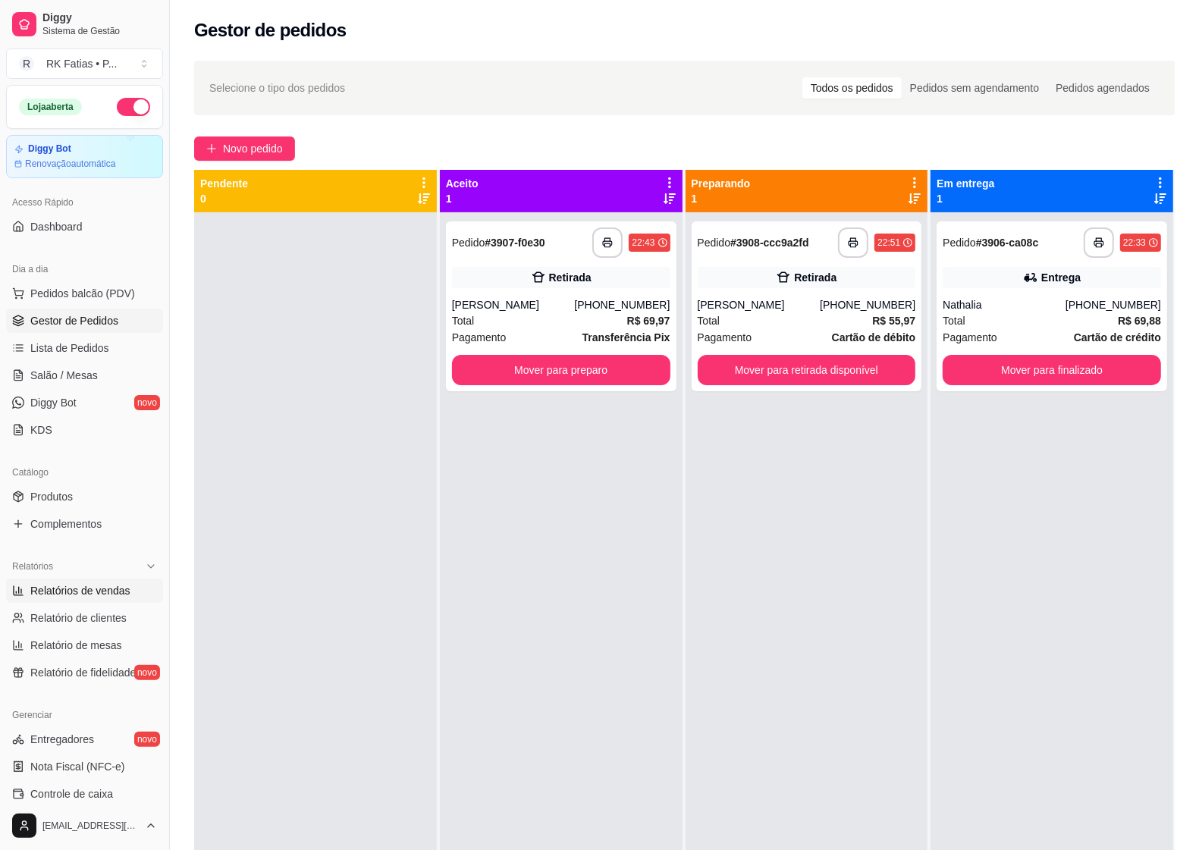
click at [76, 589] on span "Relatórios de vendas" at bounding box center [80, 590] width 100 height 15
select select "ALL"
select select "0"
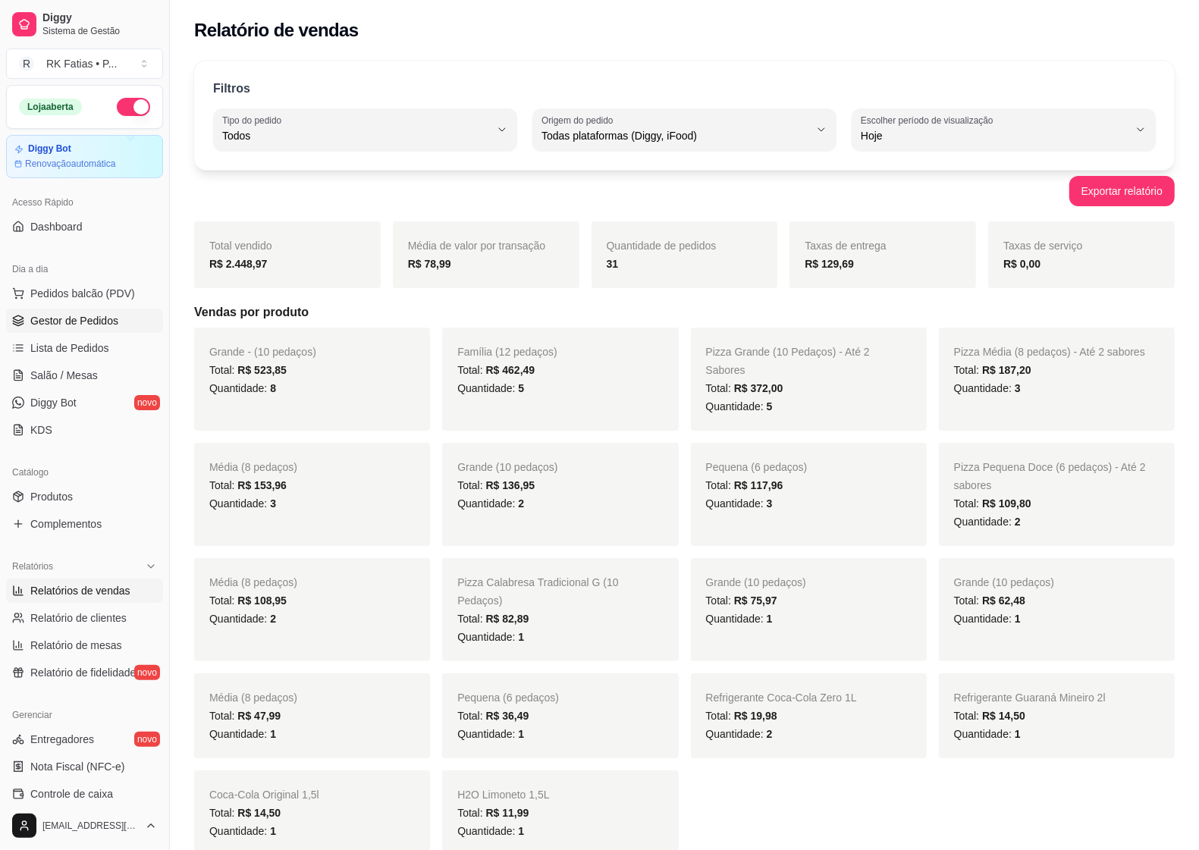
click at [53, 320] on span "Gestor de Pedidos" at bounding box center [74, 320] width 88 height 15
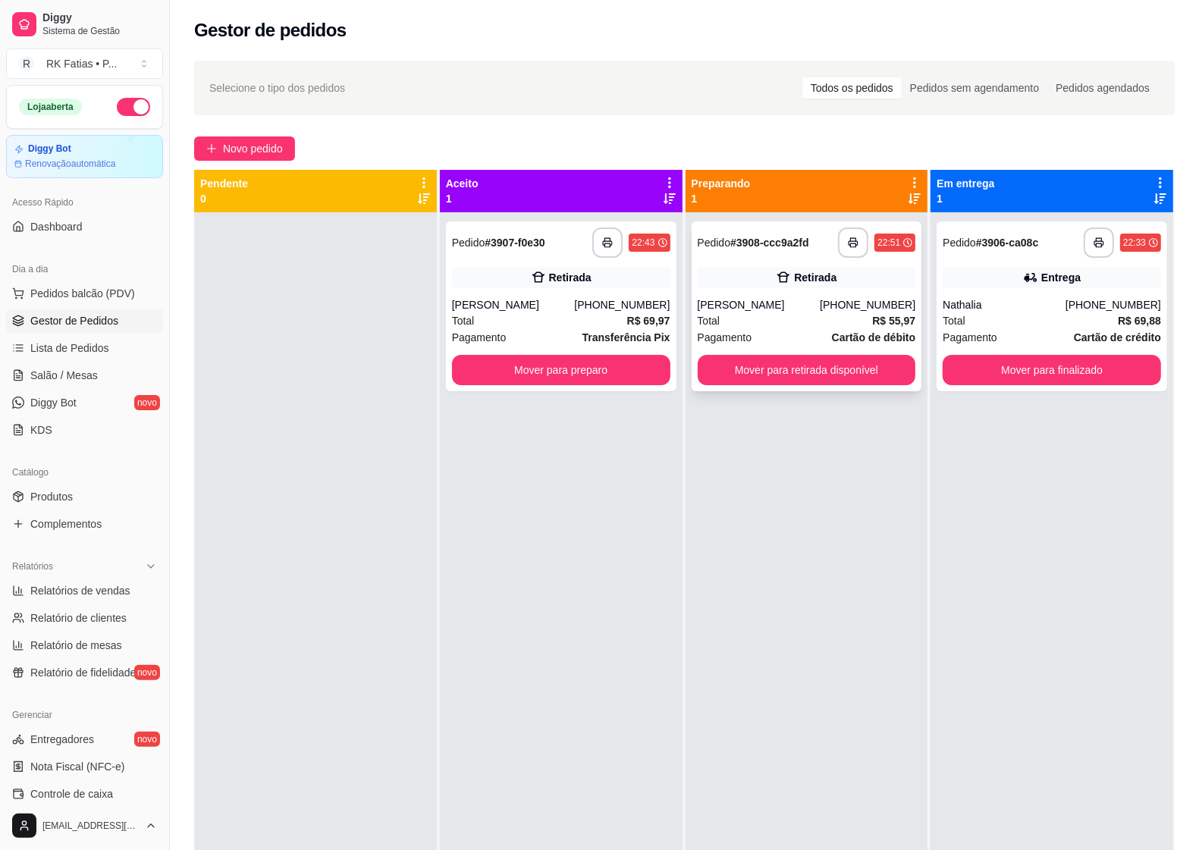
click at [779, 316] on div "Total R$ 55,97" at bounding box center [807, 321] width 218 height 17
click at [828, 376] on button "Mover para retirada disponível" at bounding box center [807, 370] width 218 height 30
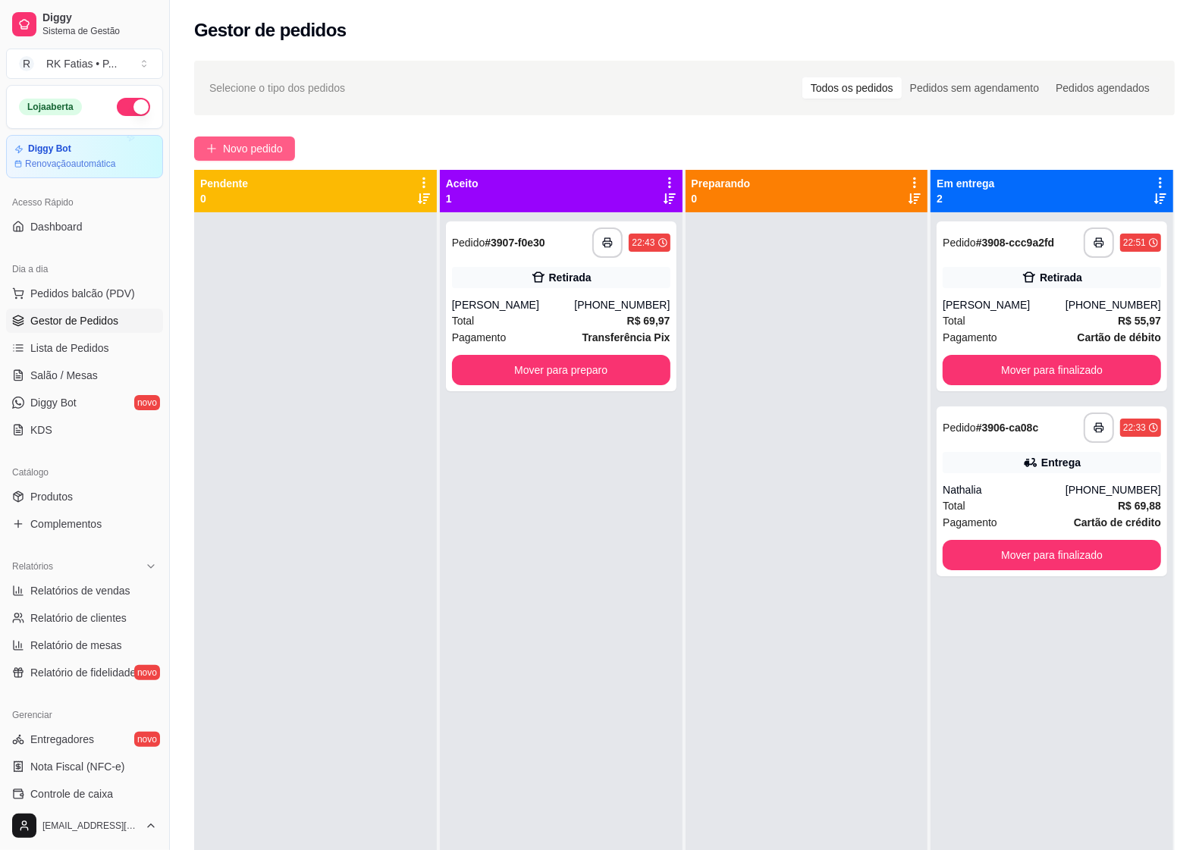
click at [272, 146] on span "Novo pedido" at bounding box center [253, 148] width 60 height 17
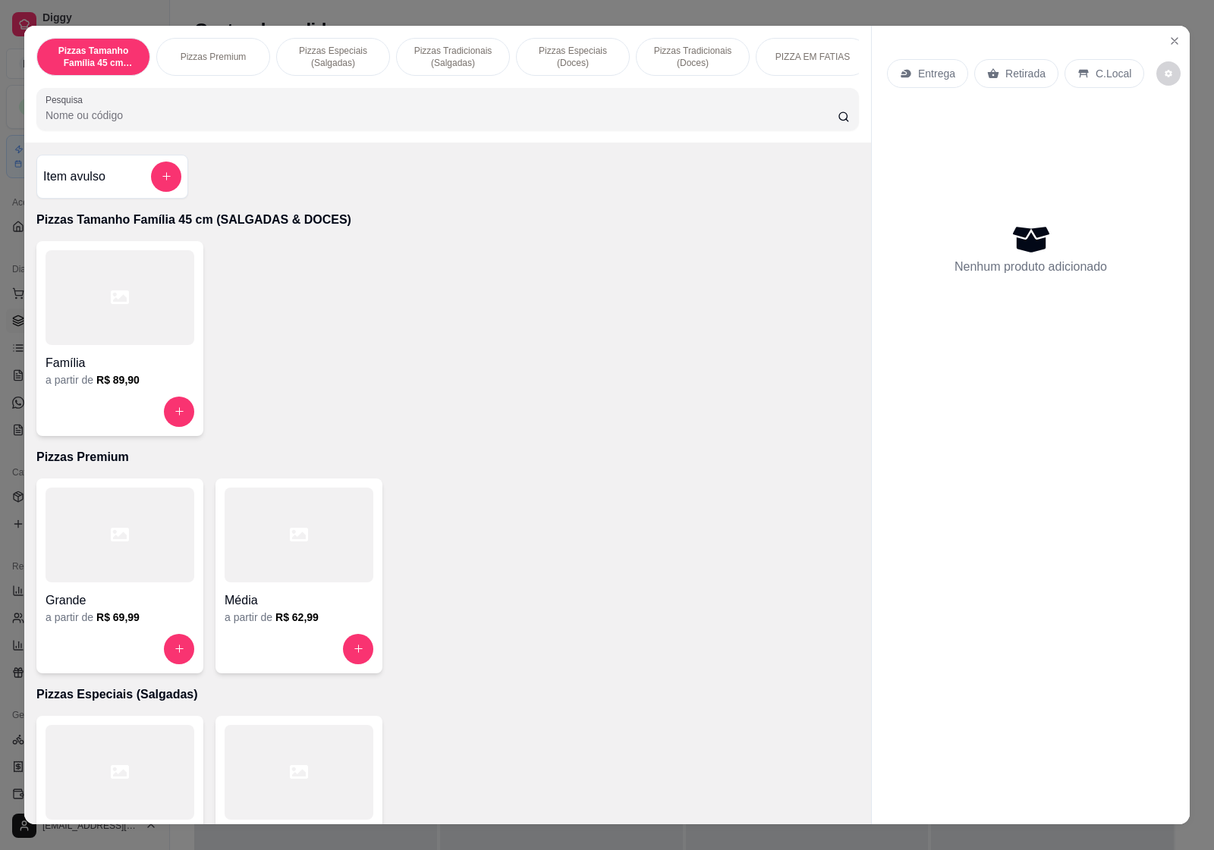
click at [328, 643] on div at bounding box center [299, 649] width 149 height 30
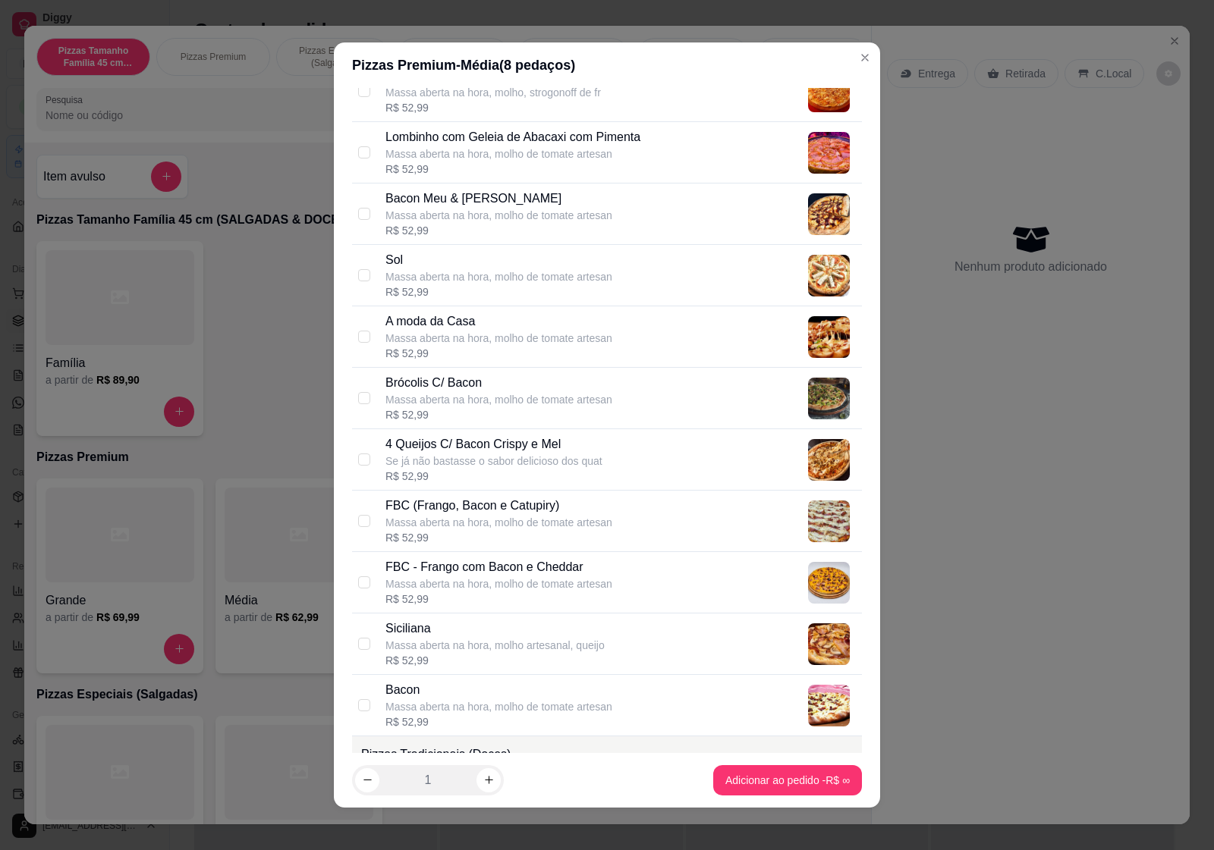
scroll to position [2086, 0]
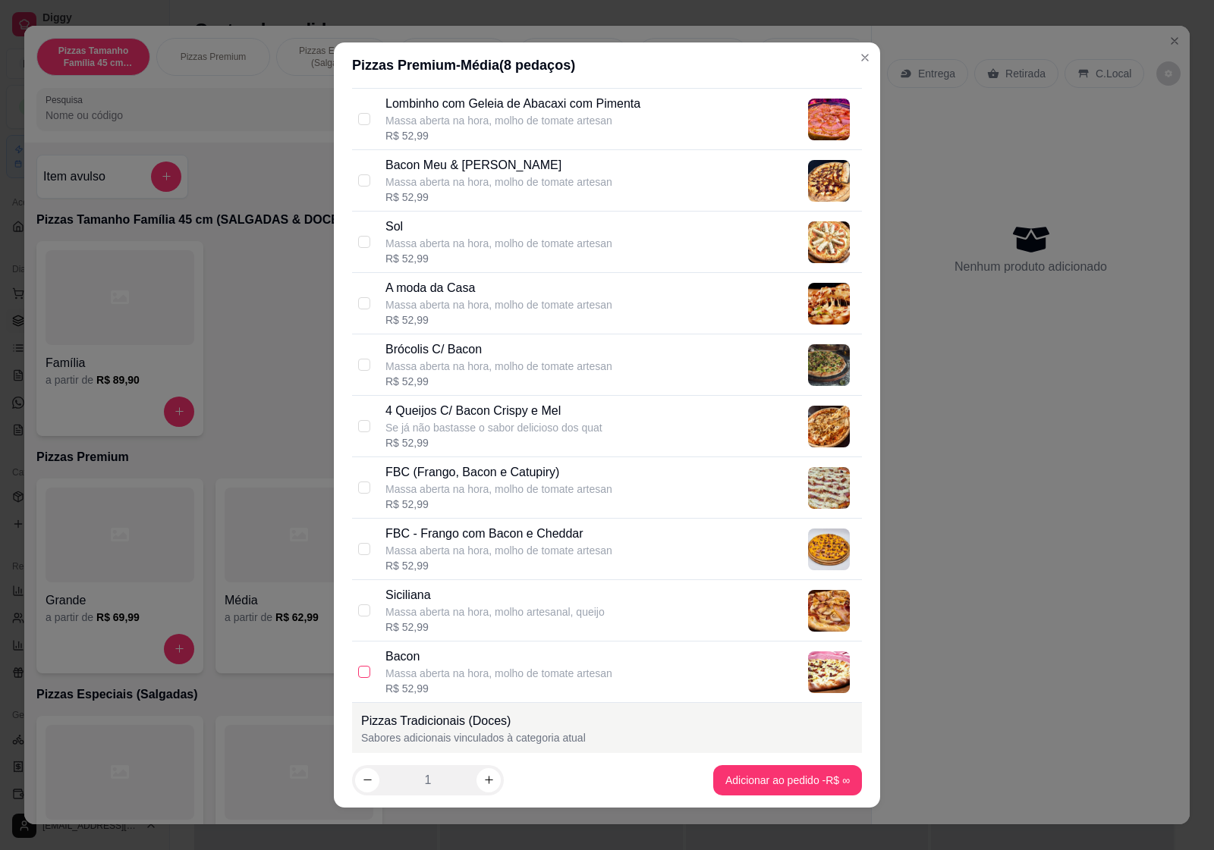
click at [358, 675] on input "checkbox" at bounding box center [364, 672] width 12 height 12
checkbox input "true"
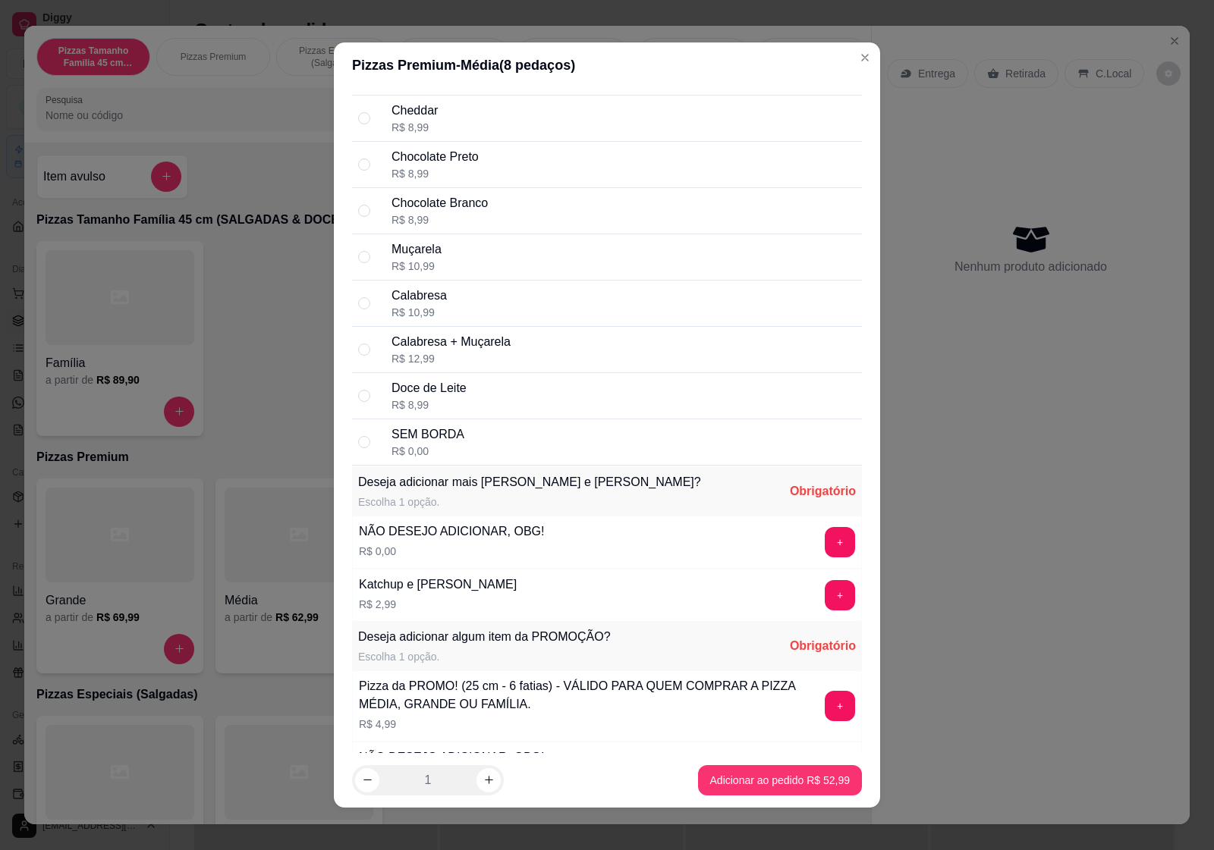
scroll to position [3698, 0]
click at [360, 447] on input "radio" at bounding box center [364, 441] width 12 height 12
radio input "true"
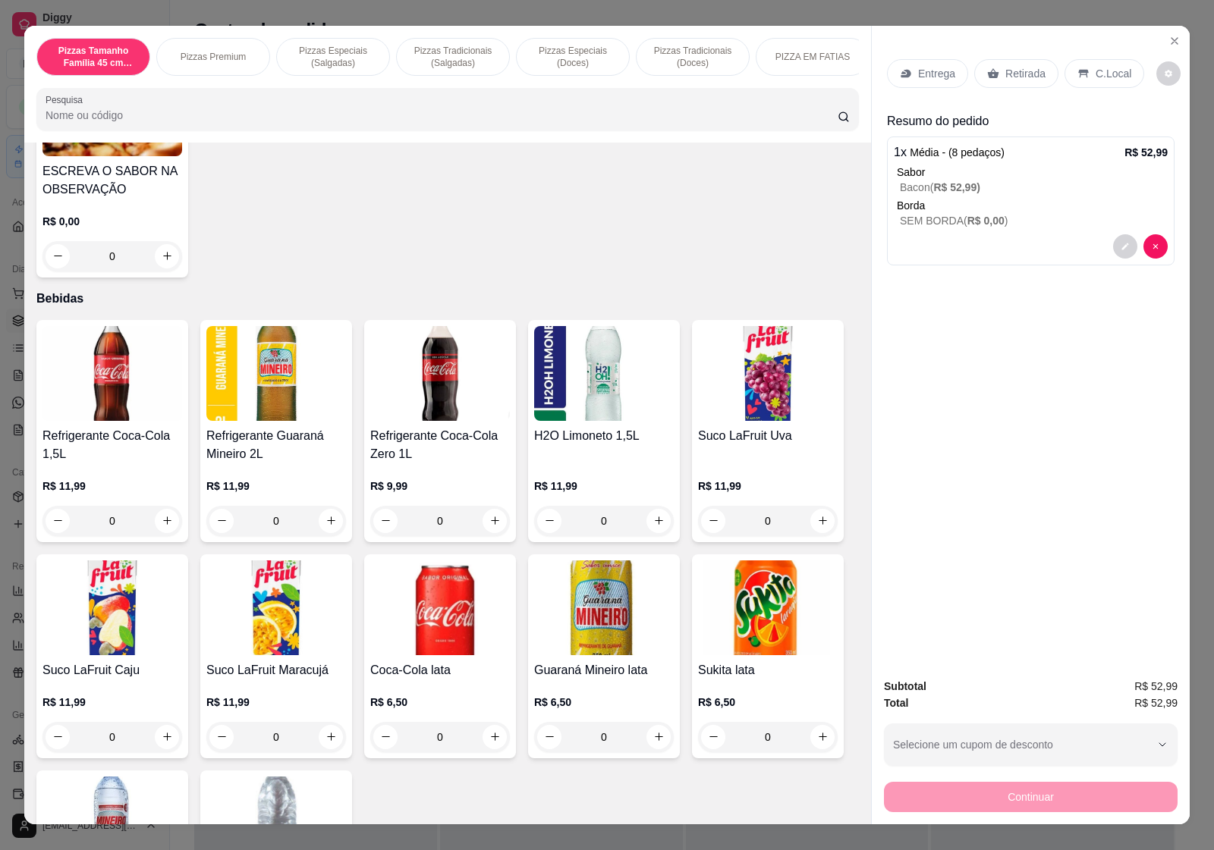
scroll to position [1612, 0]
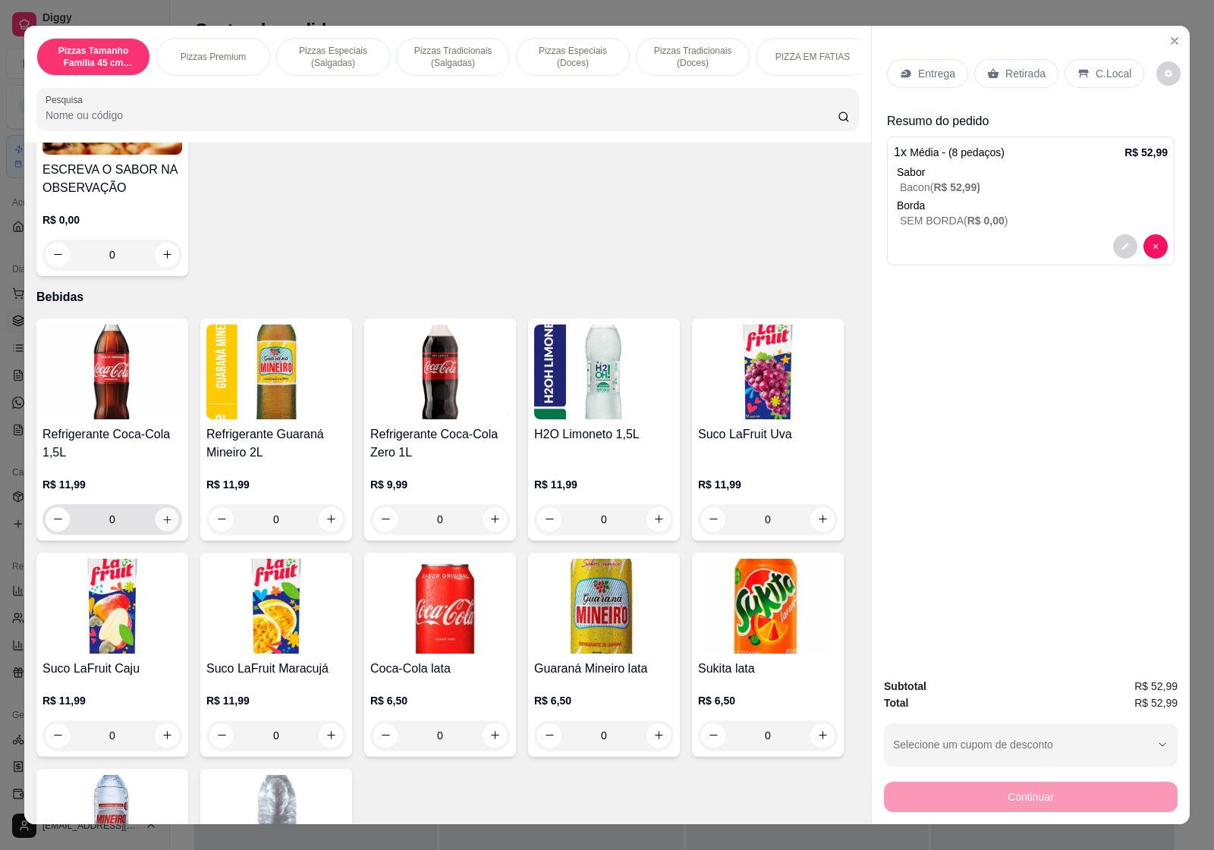
click at [162, 525] on icon "increase-product-quantity" at bounding box center [167, 519] width 11 height 11
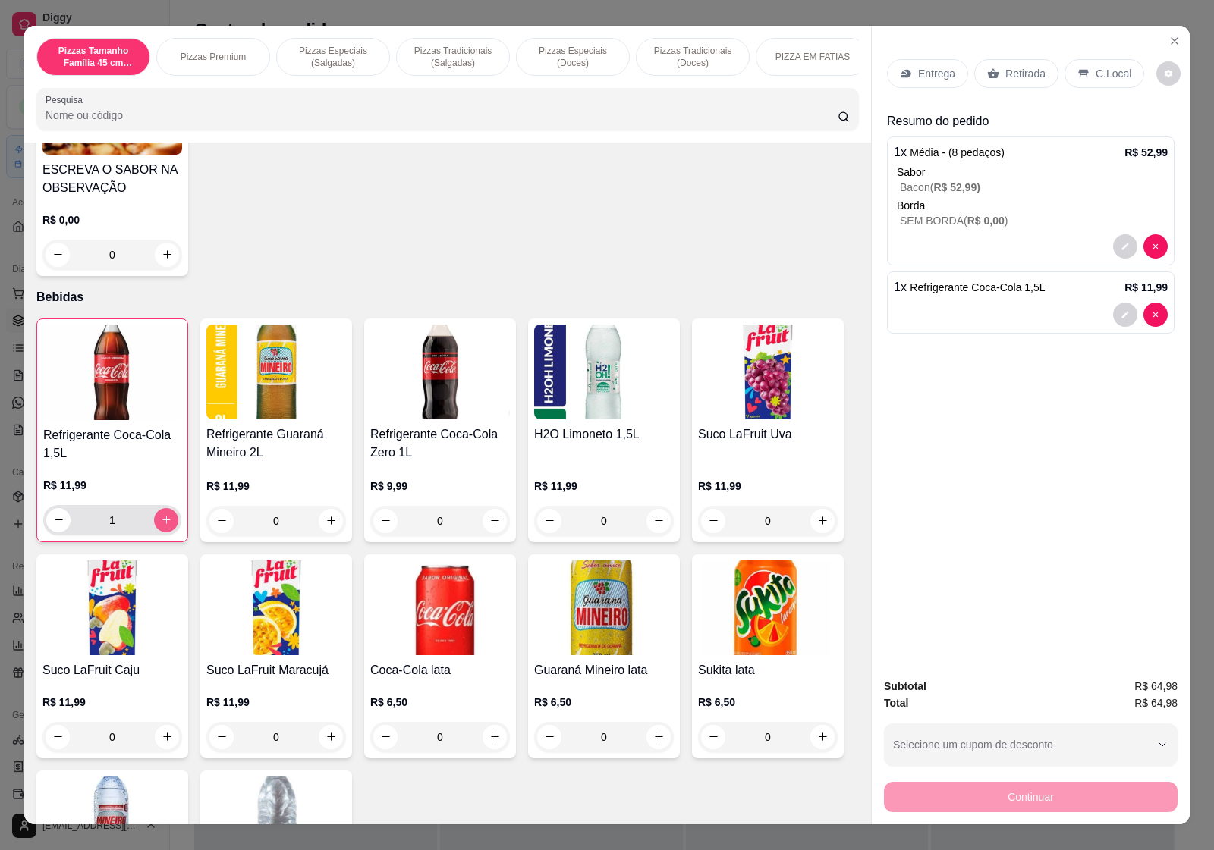
click at [161, 526] on icon "increase-product-quantity" at bounding box center [166, 519] width 11 height 11
click at [46, 525] on button "decrease-product-quantity" at bounding box center [58, 520] width 24 height 24
type input "1"
click at [489, 526] on icon "increase-product-quantity" at bounding box center [494, 520] width 11 height 11
type input "1"
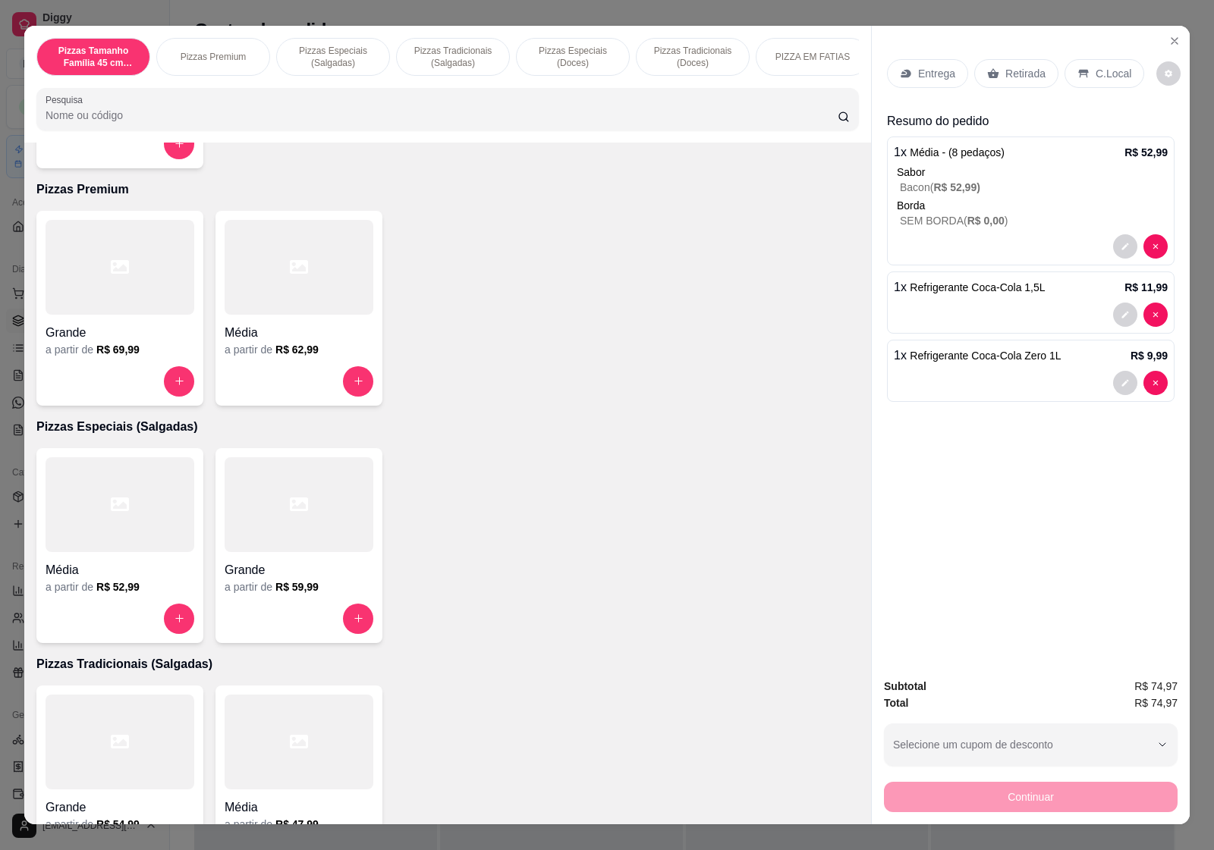
scroll to position [0, 0]
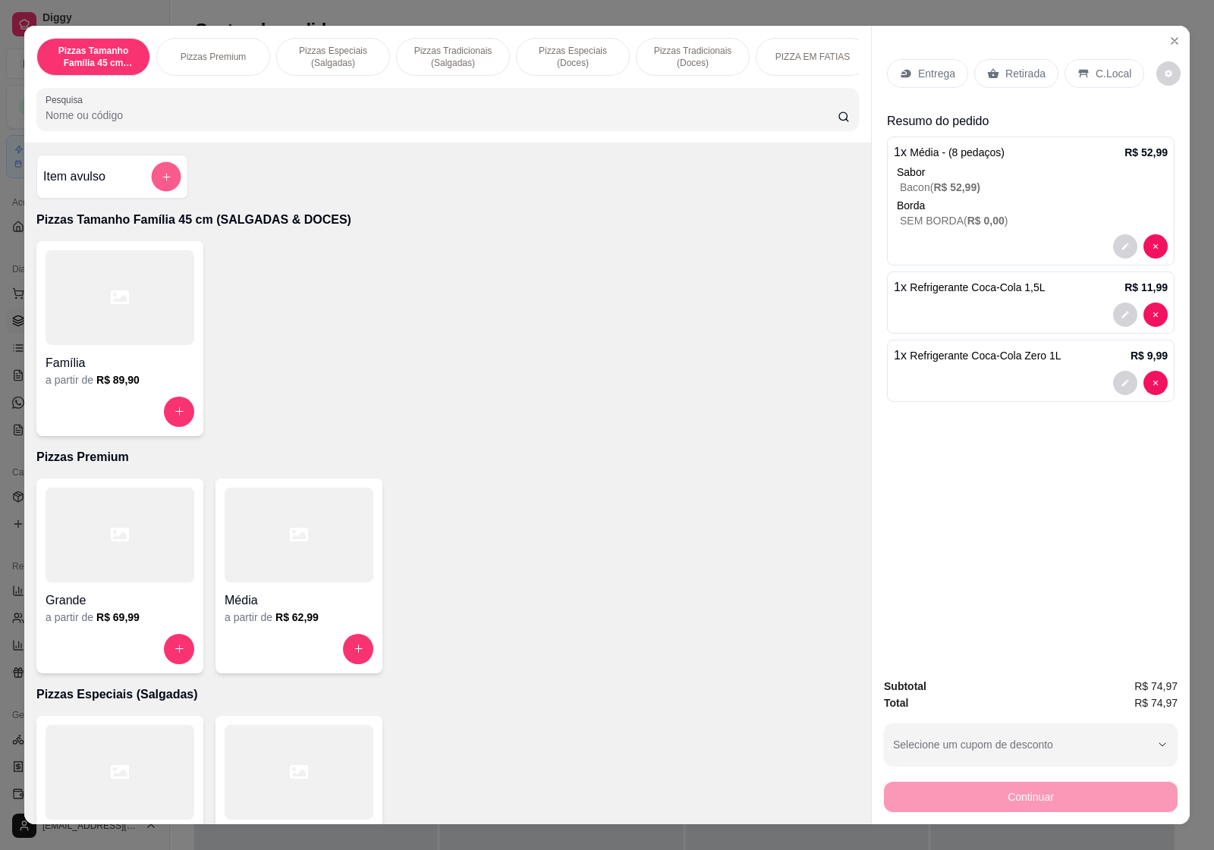
click at [161, 182] on icon "add-separate-item" at bounding box center [166, 176] width 11 height 11
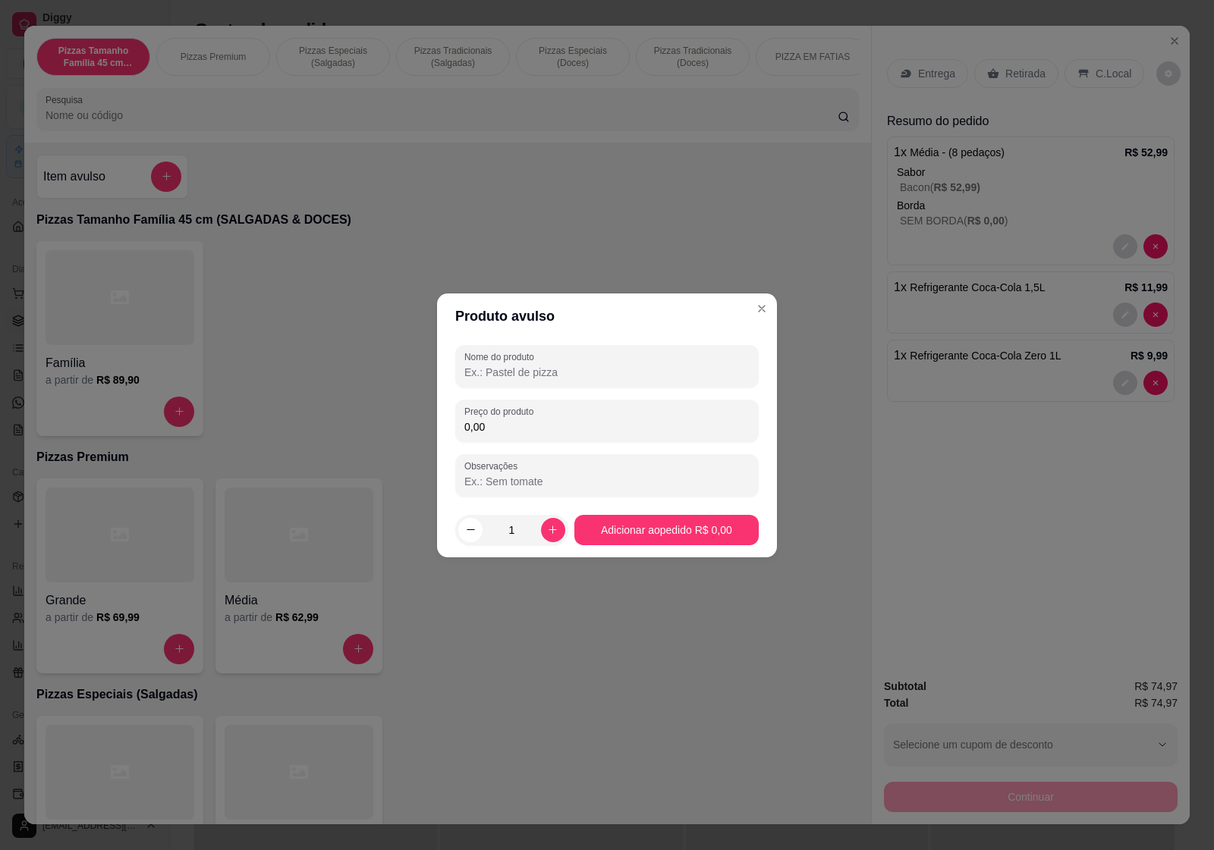
click at [543, 421] on input "0,00" at bounding box center [606, 426] width 285 height 15
type input "7,00"
click at [520, 465] on label "Observações" at bounding box center [493, 466] width 58 height 13
click at [520, 474] on input "Observações" at bounding box center [606, 481] width 285 height 15
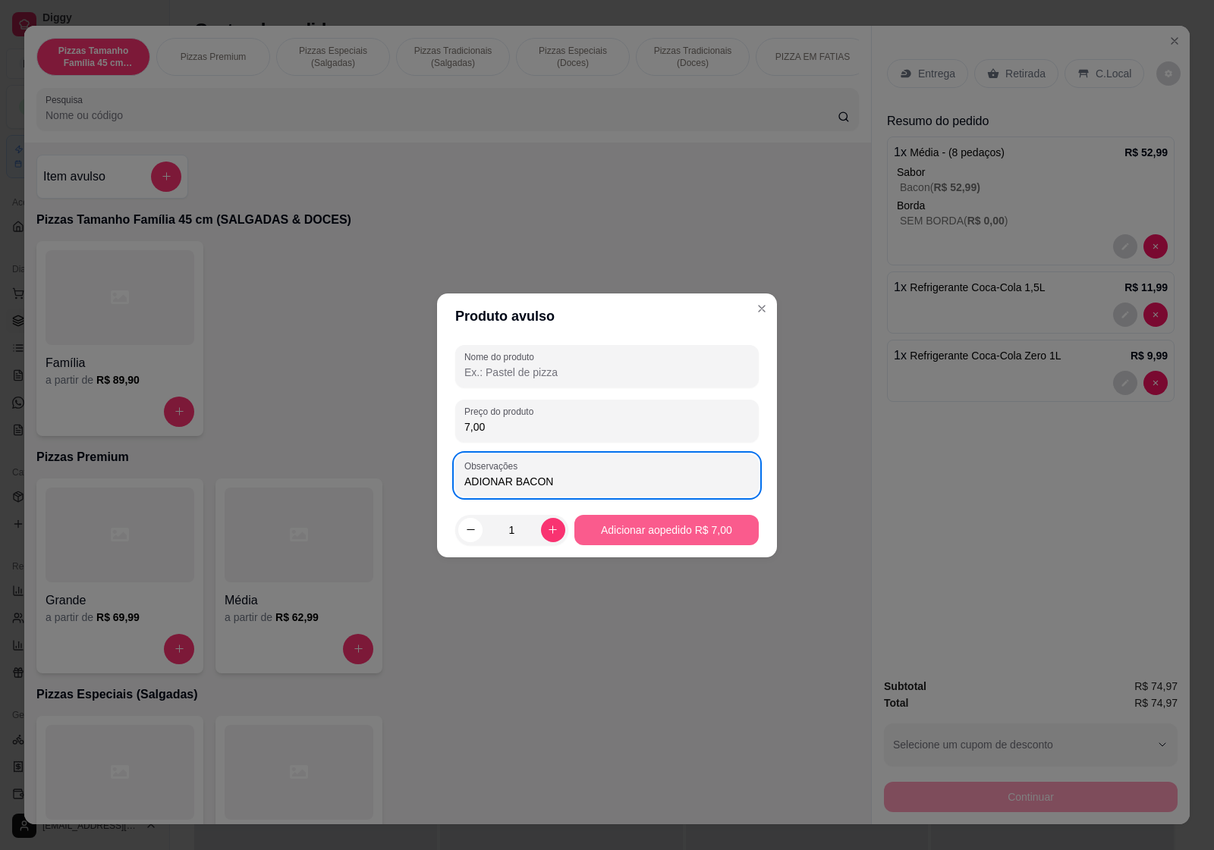
type input "ADIONAR BACON"
click at [700, 533] on button "Adicionar ao pedido R$ 7,00" at bounding box center [666, 530] width 184 height 30
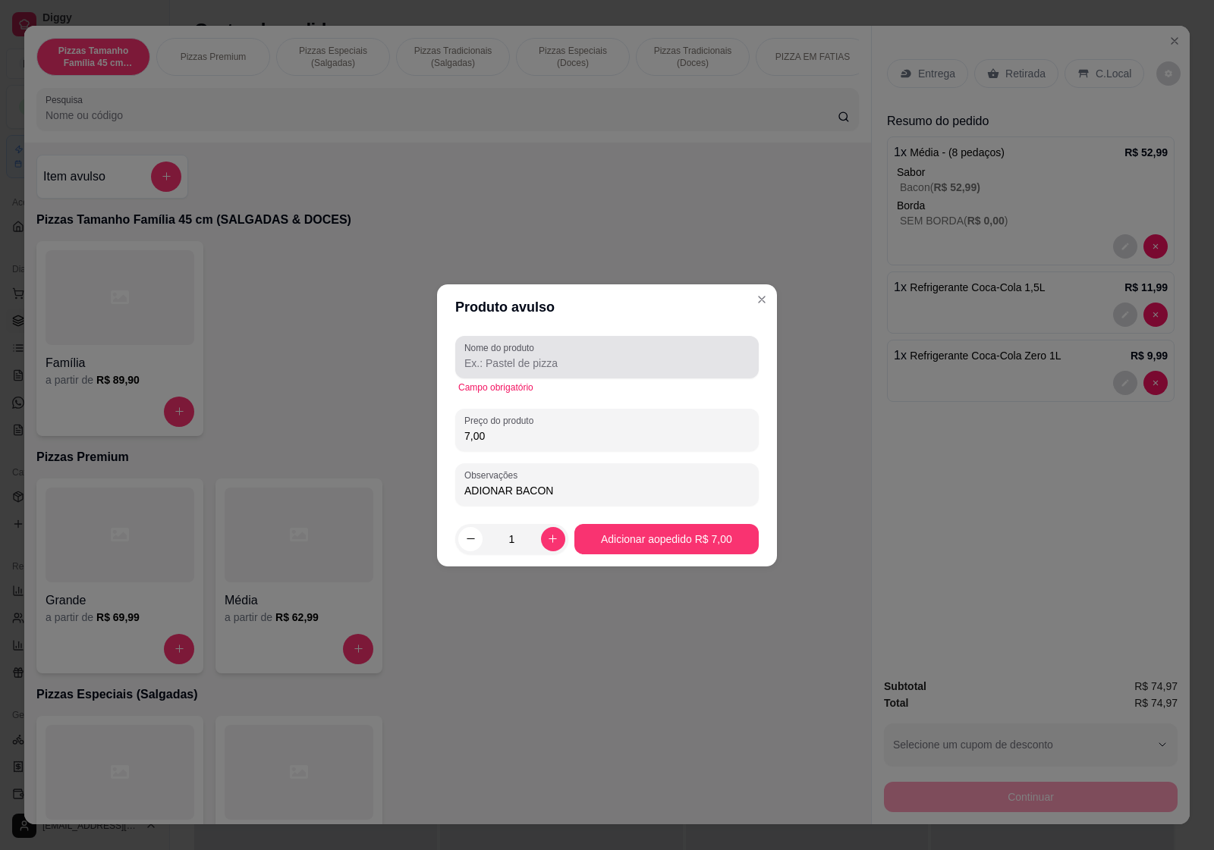
click at [569, 356] on input "Nome do produto" at bounding box center [606, 363] width 285 height 15
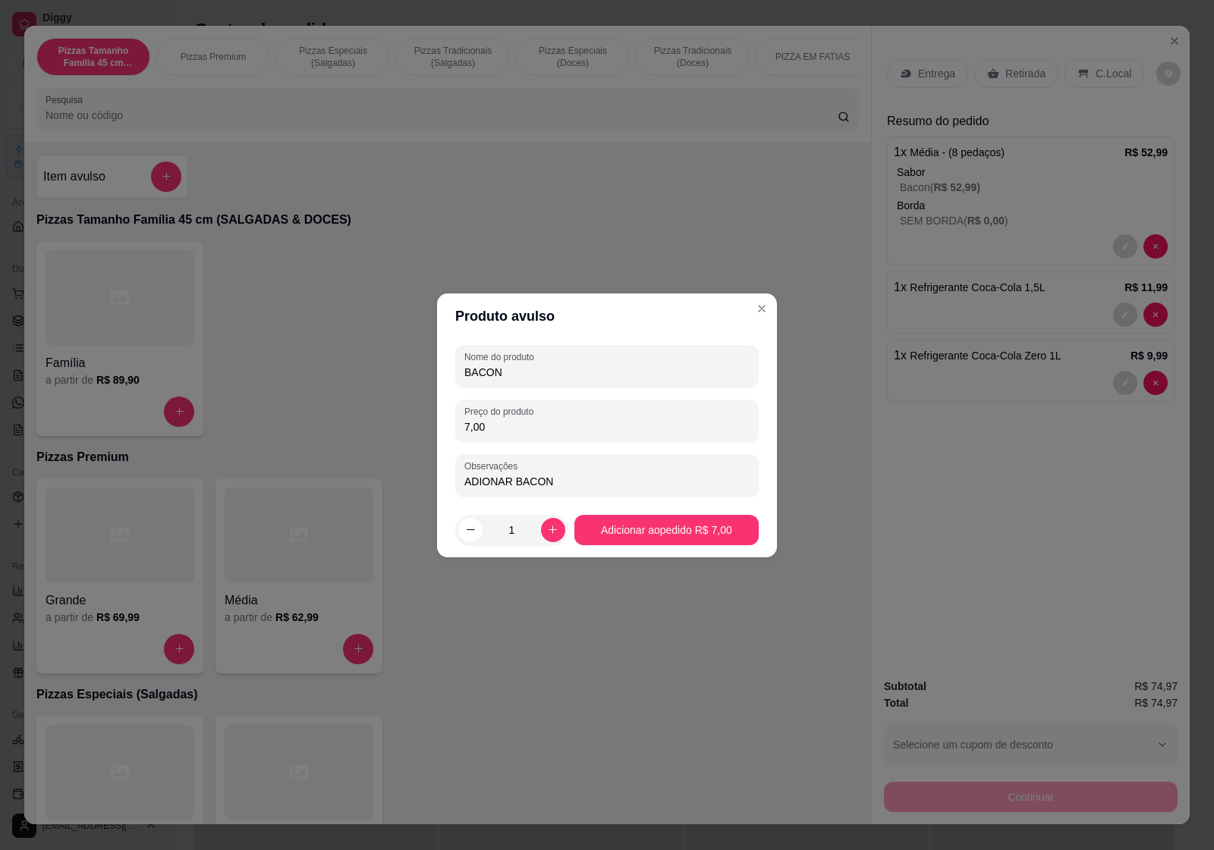
type input "BACON"
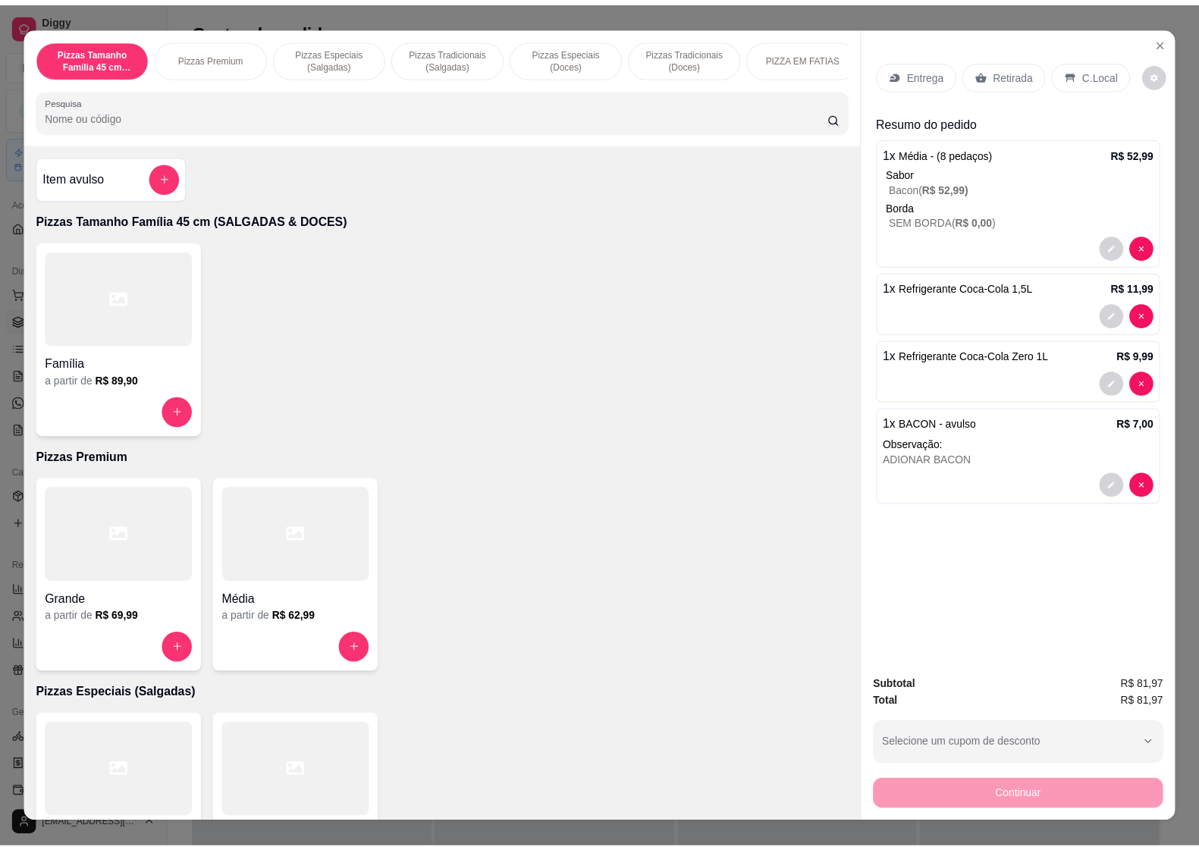
scroll to position [30, 0]
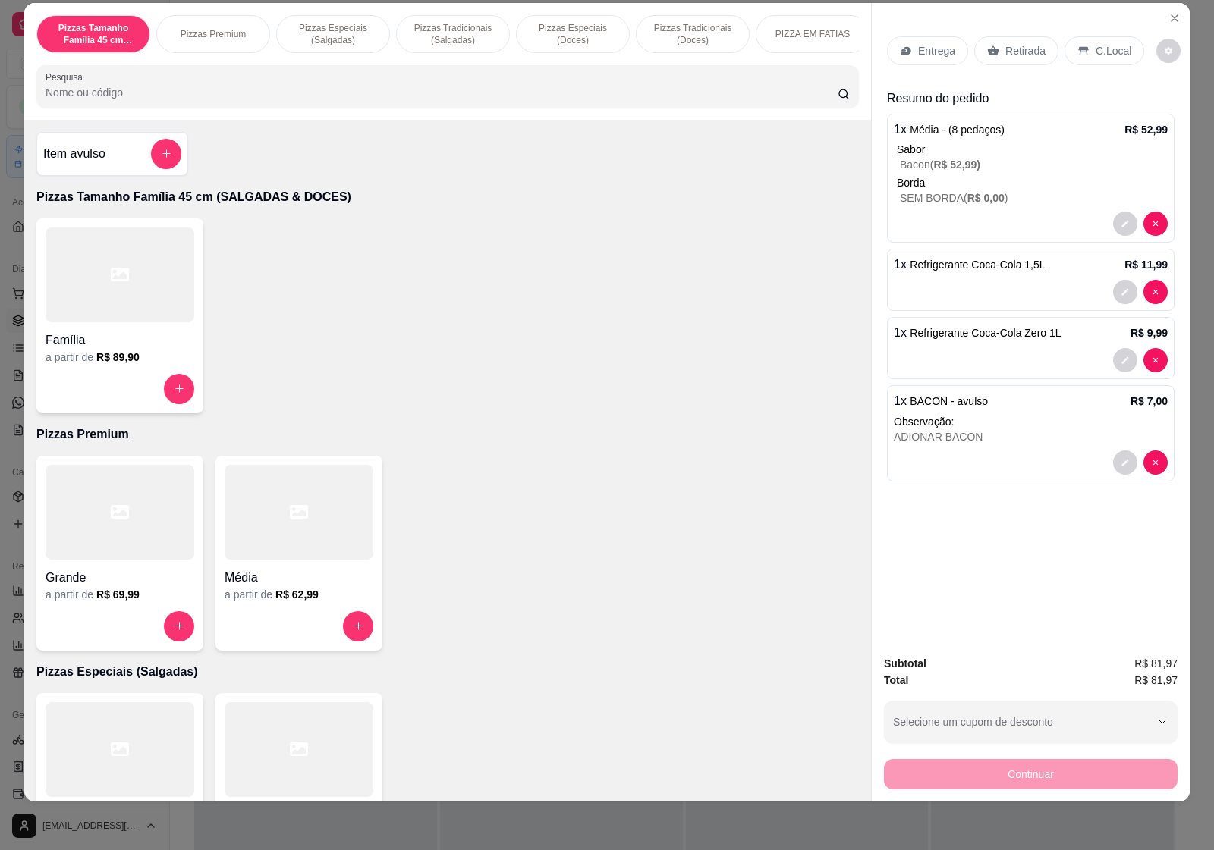
click at [1025, 43] on p "Retirada" at bounding box center [1025, 50] width 40 height 15
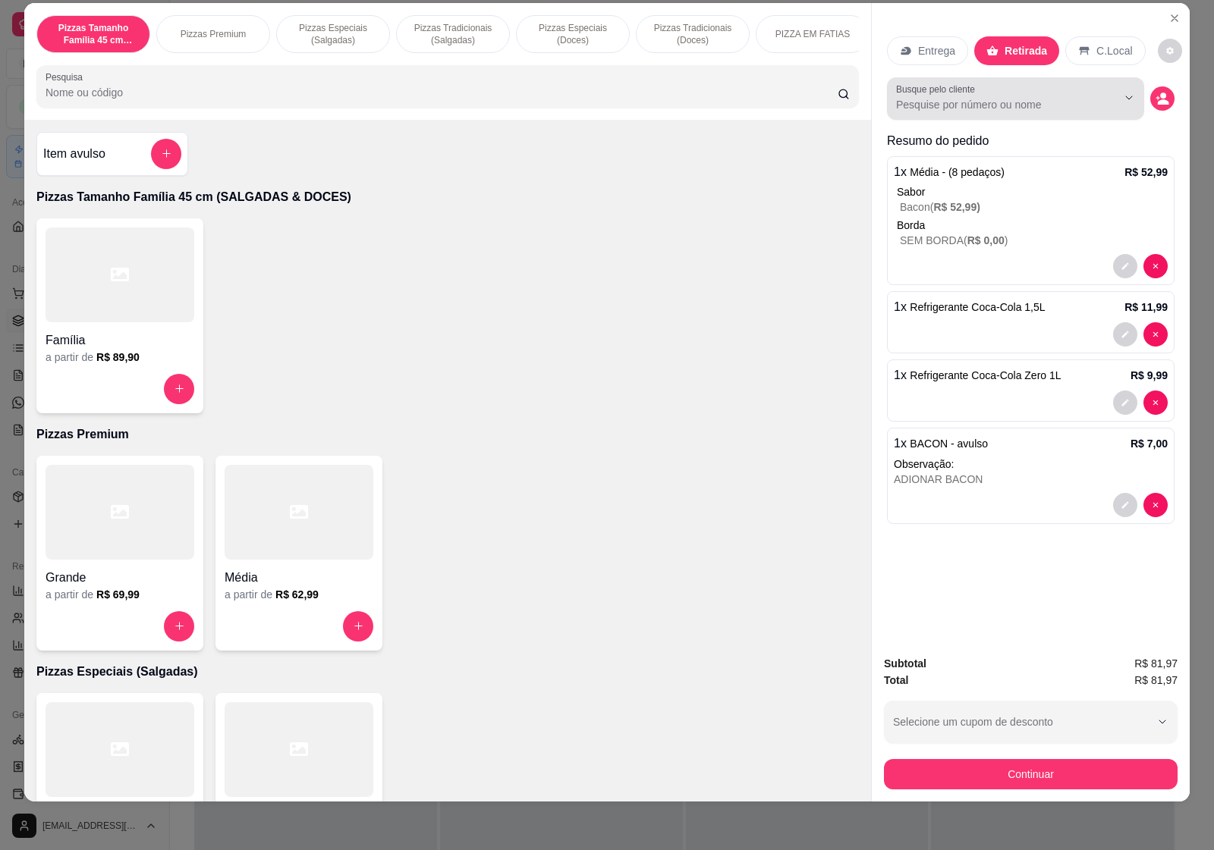
click at [1081, 97] on input "Busque pelo cliente" at bounding box center [994, 104] width 196 height 15
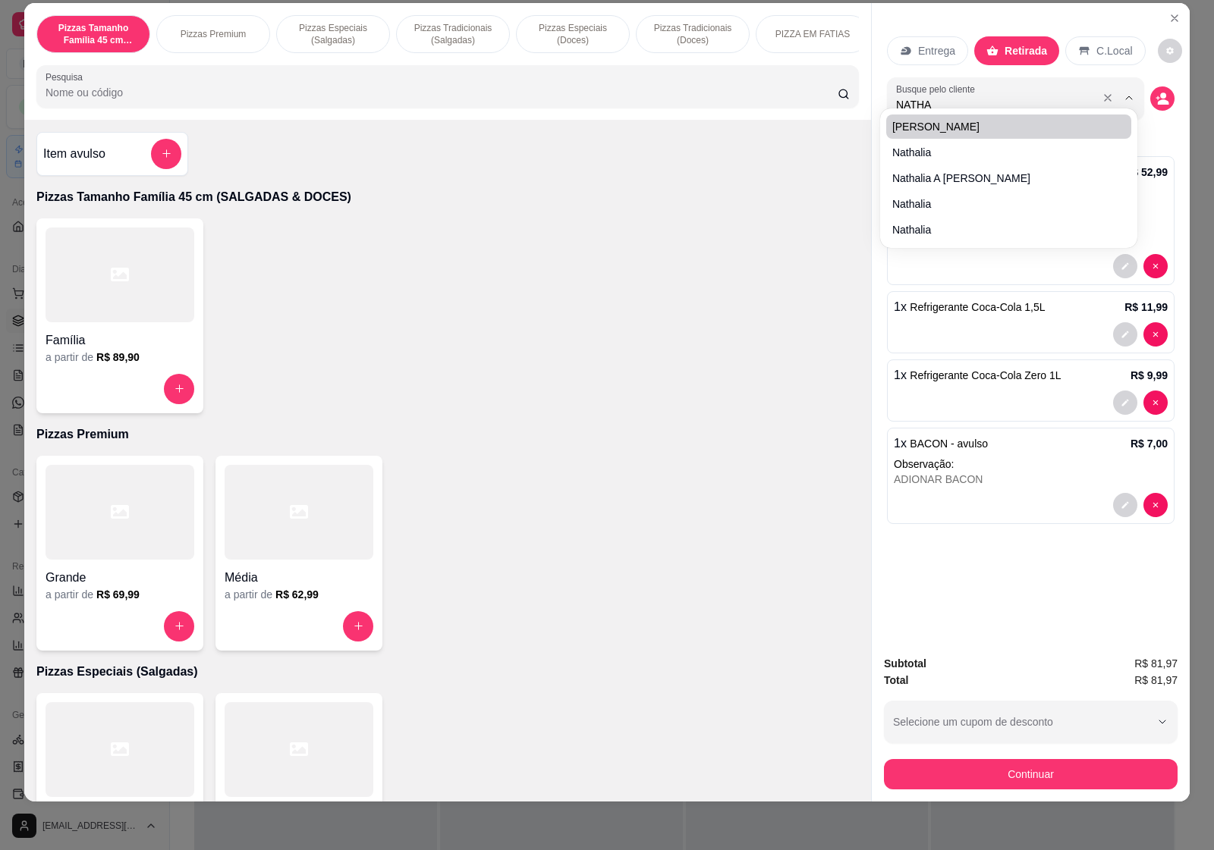
type input "[PERSON_NAME]"
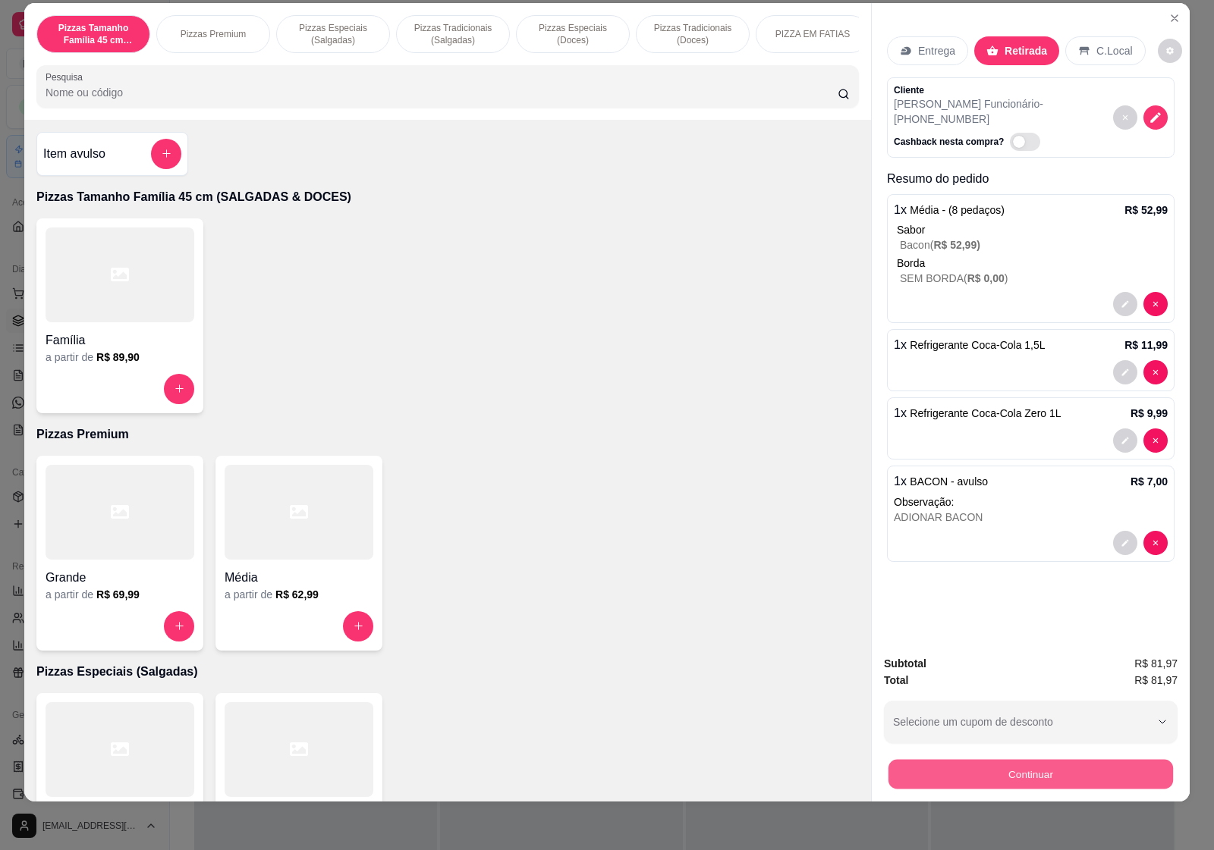
click at [1019, 760] on button "Continuar" at bounding box center [1030, 775] width 284 height 30
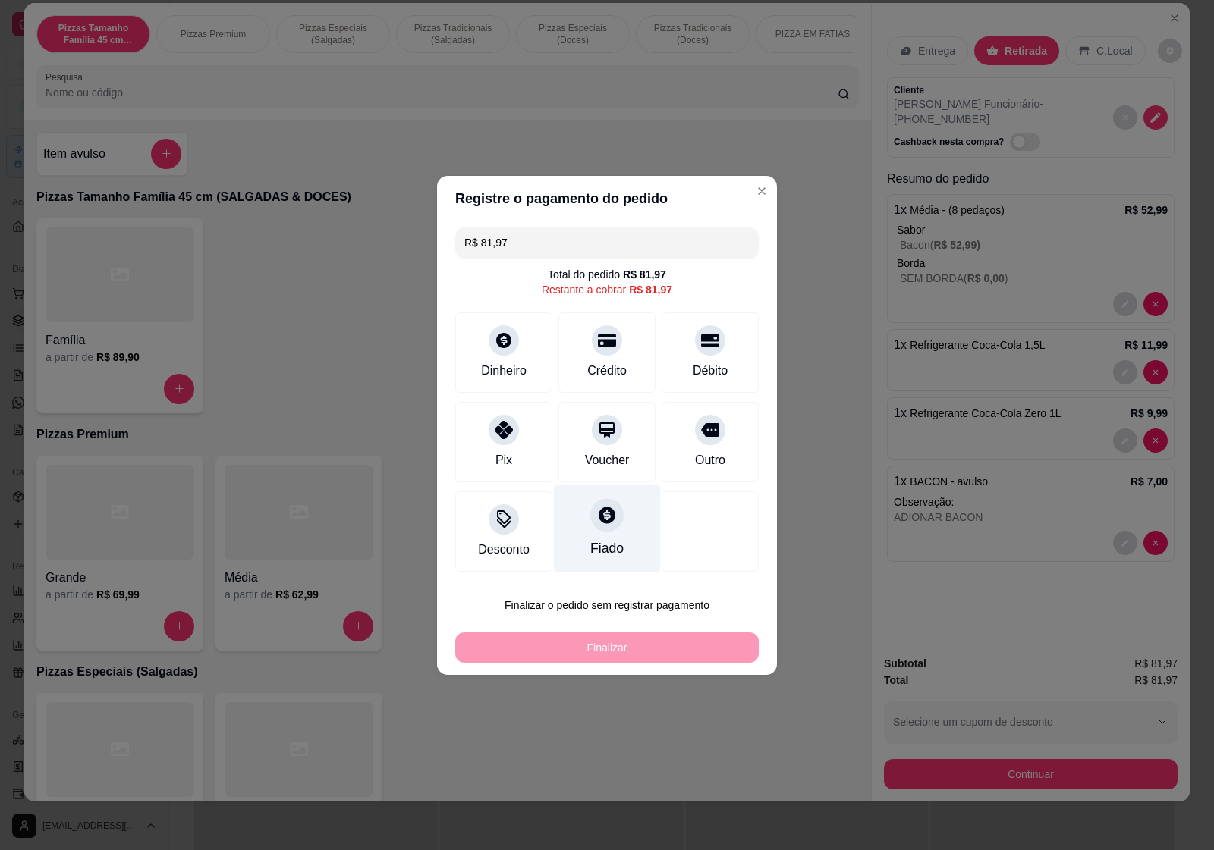
click at [611, 532] on div "Fiado" at bounding box center [607, 528] width 107 height 89
type input "R$ 0,00"
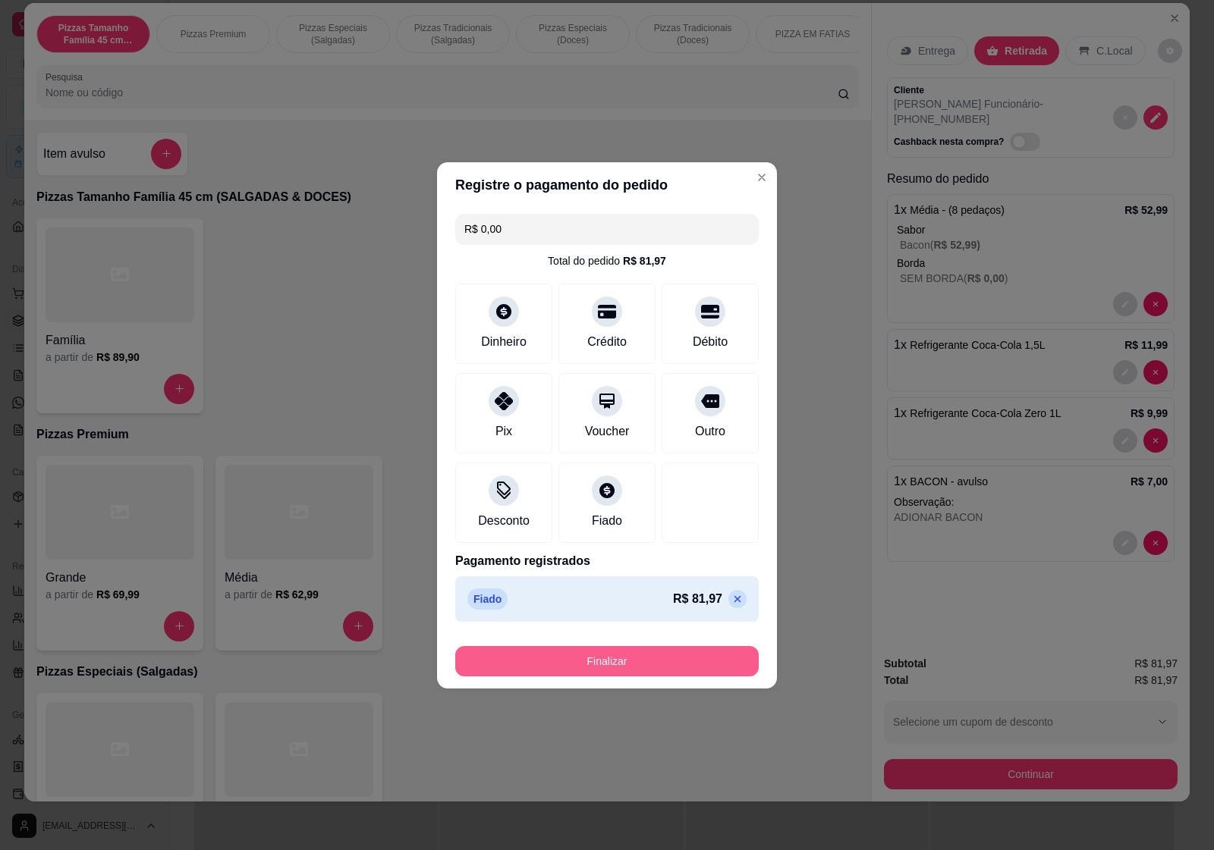
click at [673, 662] on button "Finalizar" at bounding box center [606, 661] width 303 height 30
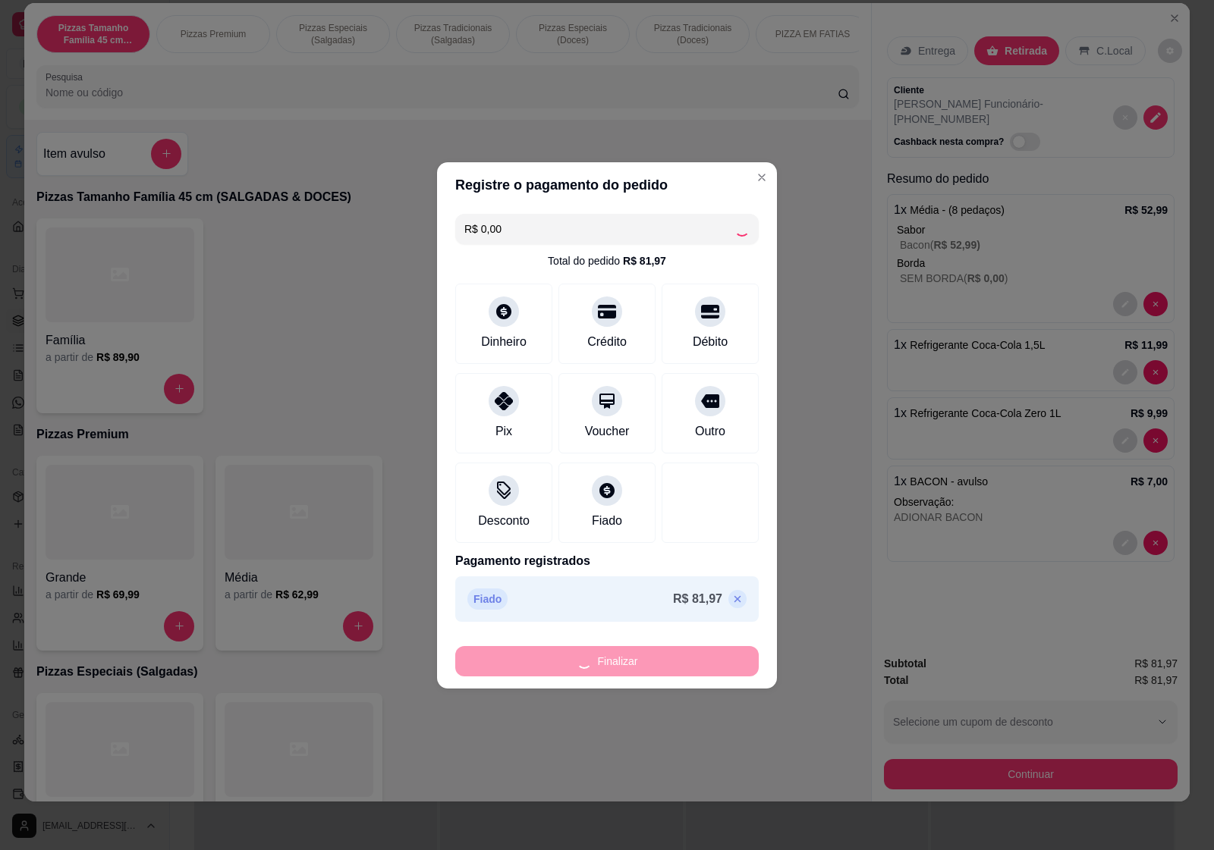
type input "0"
type input "-R$ 81,97"
